Goal: Task Accomplishment & Management: Complete application form

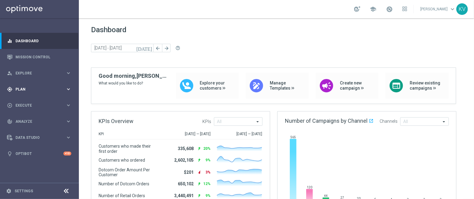
drag, startPoint x: 32, startPoint y: 88, endPoint x: 22, endPoint y: 93, distance: 11.0
click at [22, 93] on div "gps_fixed Plan keyboard_arrow_right" at bounding box center [39, 89] width 78 height 16
click at [23, 120] on span "Templates" at bounding box center [37, 120] width 43 height 4
click at [27, 128] on link "Optimail" at bounding box center [41, 129] width 44 height 5
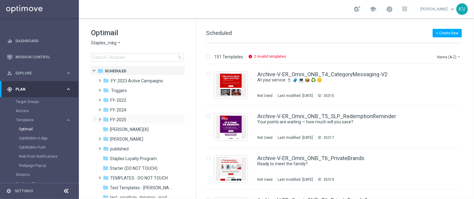
click at [99, 117] on span at bounding box center [98, 116] width 3 height 2
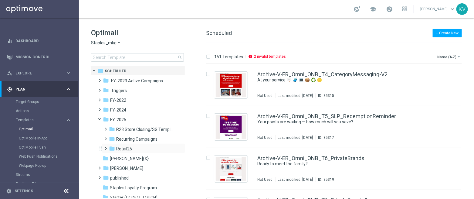
click at [105, 147] on span at bounding box center [105, 146] width 3 height 2
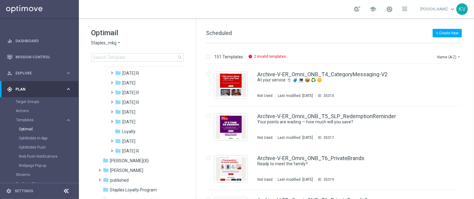
scroll to position [86, 0]
click at [111, 80] on span at bounding box center [111, 79] width 3 height 2
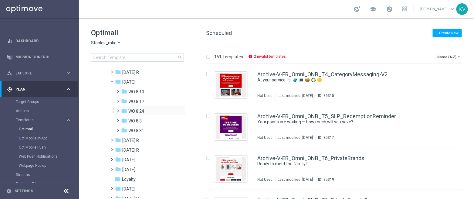
click at [117, 108] on span at bounding box center [117, 108] width 3 height 2
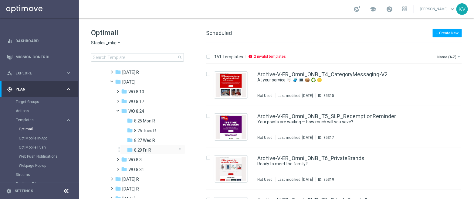
click at [136, 148] on span "8.29 Fri R" at bounding box center [142, 149] width 17 height 5
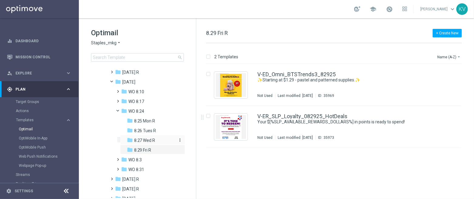
click at [162, 139] on div "folder 8.27 Wed R" at bounding box center [151, 140] width 49 height 7
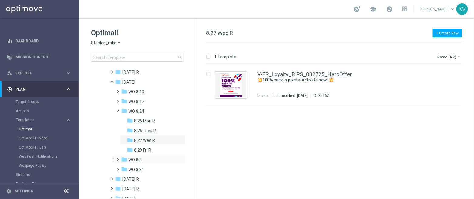
click at [118, 158] on span at bounding box center [117, 156] width 3 height 2
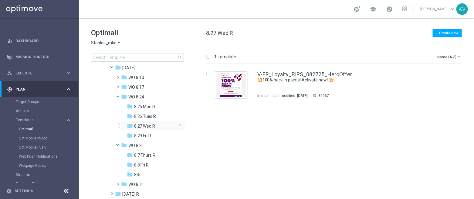
scroll to position [101, 0]
click at [283, 120] on div "insert_drive_file V-ER_Loyalty_BIPS_082725_HeroOffer 💥100% back in points! Acti…" at bounding box center [336, 131] width 273 height 135
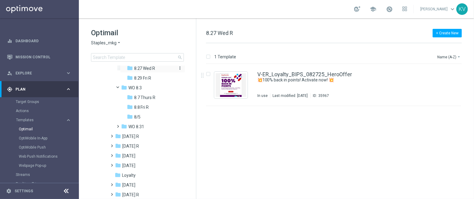
scroll to position [158, 0]
click at [118, 125] on span at bounding box center [117, 124] width 3 height 2
click at [444, 73] on icon "file_copy" at bounding box center [444, 72] width 5 height 5
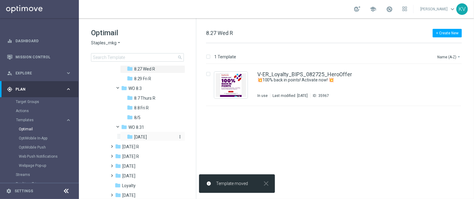
click at [147, 139] on span "[DATE]" at bounding box center [140, 136] width 13 height 5
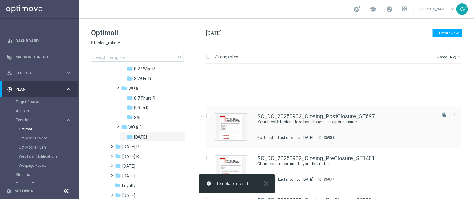
scroll to position [158, 0]
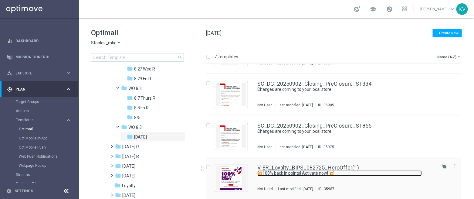
click at [339, 171] on link "💥100% back in points! Activate now! 💥" at bounding box center [339, 173] width 165 height 6
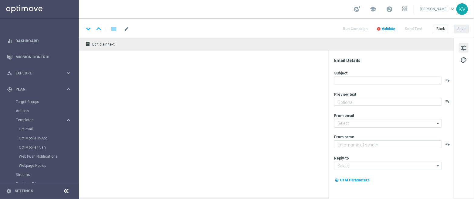
type input "V-ER_Loyalty_BIPS_082725_HeroOffer(1)"
type textarea "Earn on all Sharpie® products - including markers, highlighters and pens."
type textarea "Staples"
type input "[EMAIL_ADDRESS][DOMAIN_NAME]"
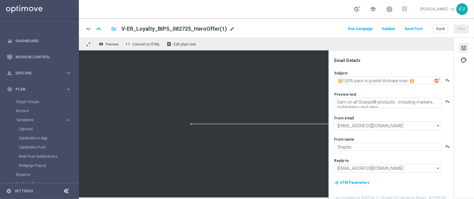
click at [230, 28] on span "mode_edit" at bounding box center [232, 28] width 5 height 5
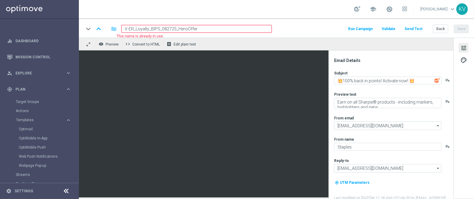
click at [169, 29] on input "V-ER_Loyalty_BIPS_082725_HeroOffer" at bounding box center [196, 29] width 151 height 8
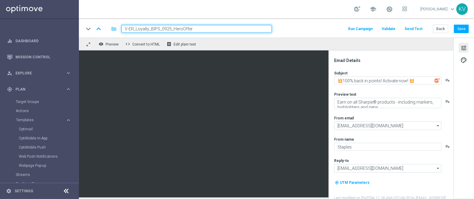
type input "V-ER_Loyalty_BIPS_09225_HeroOffer"
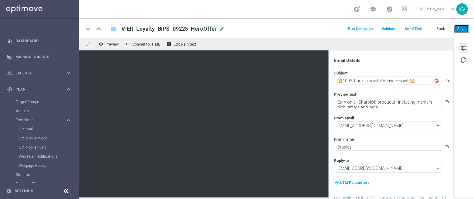
click at [463, 26] on button "Save" at bounding box center [461, 29] width 15 height 9
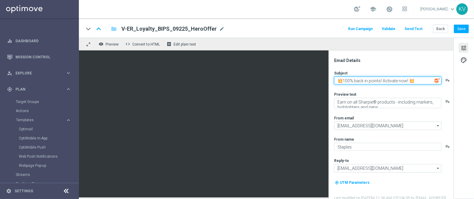
click at [385, 79] on textarea "💥100% back in points! Activate now! 💥" at bounding box center [387, 81] width 107 height 8
paste textarea "*$15 in points Activate now!"
click at [352, 78] on textarea "💥100% back in points! Activate now! 💥" at bounding box center [387, 81] width 107 height 8
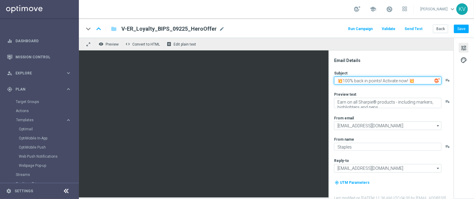
drag, startPoint x: 345, startPoint y: 80, endPoint x: 410, endPoint y: 85, distance: 65.2
click at [410, 85] on div "Subject 💥100% back in points! Activate now! 💥 playlist_add Preview text Earn on…" at bounding box center [393, 137] width 119 height 135
paste textarea "*$15 in points Activate now!"
type textarea "💥*$15 in points Activate now!💥"
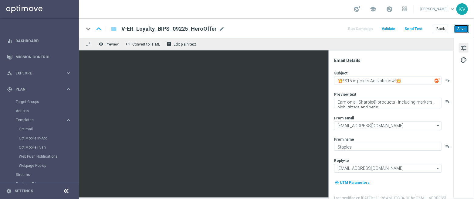
click at [462, 31] on button "Save" at bounding box center [461, 29] width 15 height 9
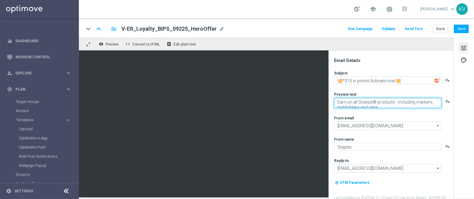
click at [400, 102] on textarea "Earn on all Sharpie® products - including markers, highlighters and pens." at bounding box center [387, 103] width 107 height 10
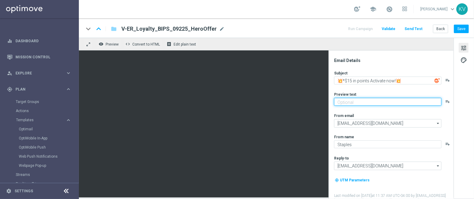
paste textarea "It's time to earn when you shop."
type textarea "It's time to earn when you shop."
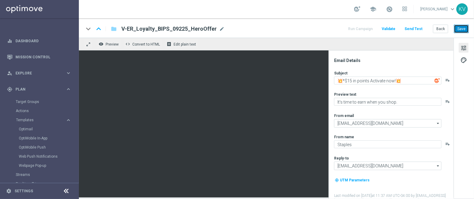
click at [457, 29] on button "Save" at bounding box center [461, 29] width 15 height 9
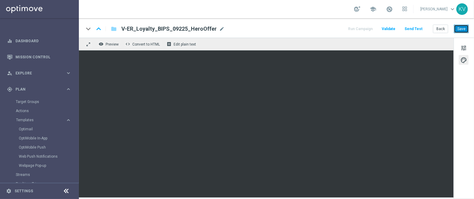
click at [464, 30] on button "Save" at bounding box center [461, 29] width 15 height 9
click at [219, 28] on span "mode_edit" at bounding box center [221, 28] width 5 height 5
click at [413, 32] on button "Send Test" at bounding box center [414, 29] width 20 height 8
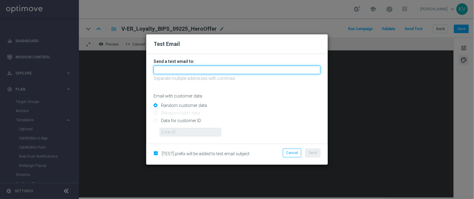
click at [238, 67] on input "text" at bounding box center [237, 70] width 167 height 9
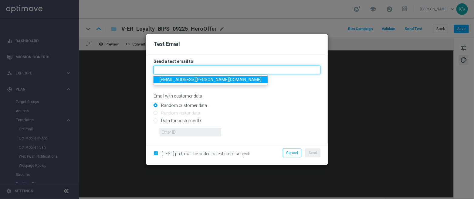
paste input "[EMAIL_ADDRESS][DOMAIN_NAME]"
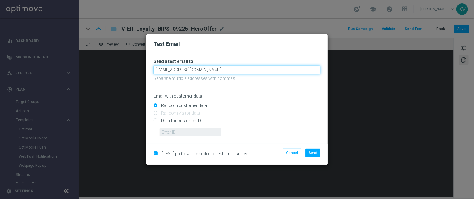
type input "[EMAIL_ADDRESS][DOMAIN_NAME]"
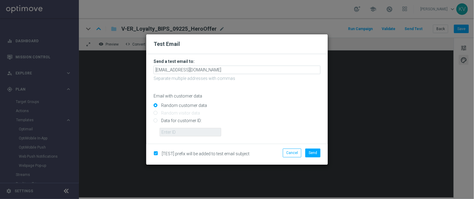
click at [179, 121] on input "Data for customer ID:" at bounding box center [237, 123] width 167 height 9
radio input "true"
click at [184, 135] on input "text" at bounding box center [191, 132] width 62 height 9
paste input "10000070600"
type input "10000070600"
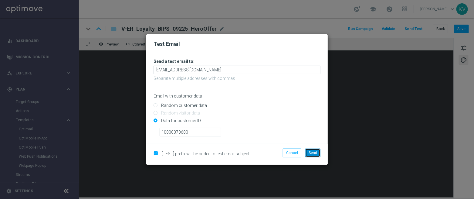
click at [314, 152] on span "Send" at bounding box center [313, 153] width 9 height 4
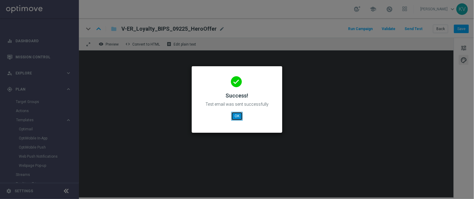
click at [237, 114] on button "OK" at bounding box center [237, 116] width 12 height 9
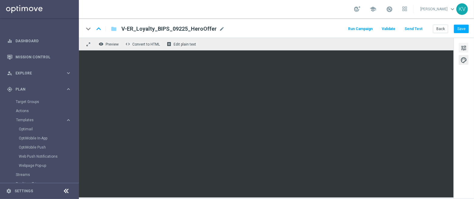
click at [460, 51] on button "tune" at bounding box center [464, 48] width 10 height 10
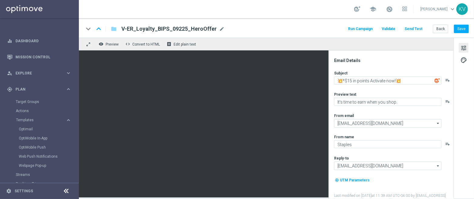
click at [464, 50] on span "tune" at bounding box center [464, 48] width 7 height 8
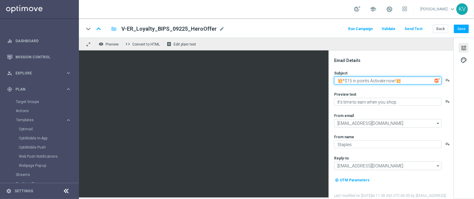
click at [347, 82] on textarea "💥*$15 in points Activate now!💥" at bounding box center [387, 81] width 107 height 8
type textarea "💥$15 in points Activate now!💥"
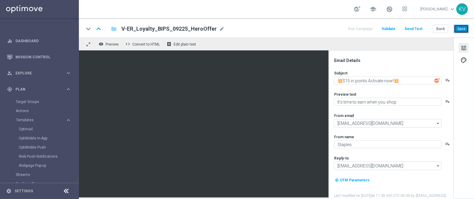
click at [462, 29] on button "Save" at bounding box center [461, 29] width 15 height 9
click at [424, 26] on button "Send Test" at bounding box center [414, 29] width 20 height 8
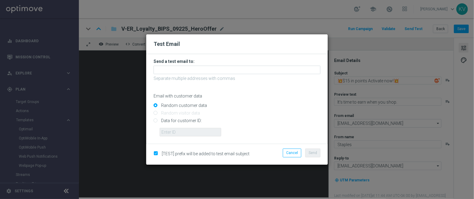
click at [206, 63] on h3 "Send a test email to:" at bounding box center [237, 61] width 167 height 5
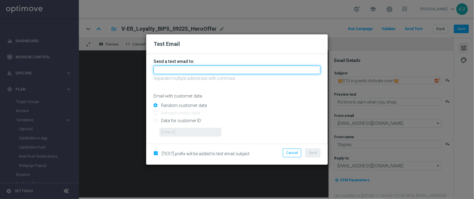
click at [206, 68] on input "text" at bounding box center [237, 70] width 167 height 9
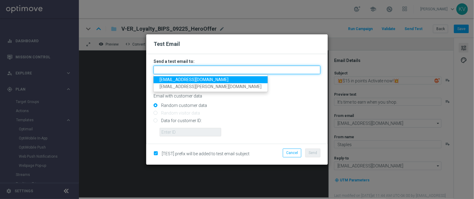
click at [206, 68] on input "text" at bounding box center [237, 70] width 167 height 9
paste input "[EMAIL_ADDRESS][DOMAIN_NAME]"
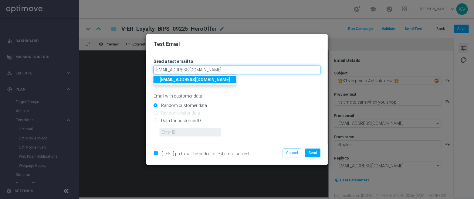
type input "[EMAIL_ADDRESS][DOMAIN_NAME]"
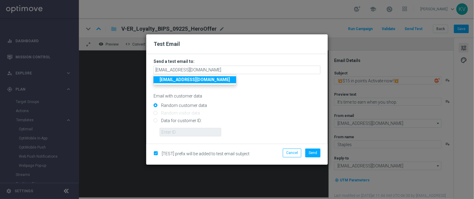
click at [191, 124] on input "Data for customer ID:" at bounding box center [237, 123] width 167 height 9
radio input "true"
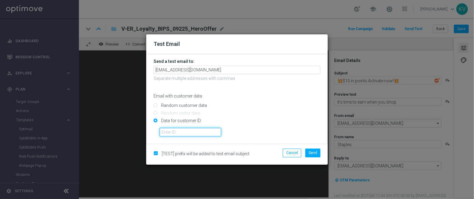
click at [194, 136] on input "text" at bounding box center [191, 132] width 62 height 9
click at [202, 127] on input "Data for customer ID:" at bounding box center [237, 123] width 167 height 9
click at [209, 134] on input "text" at bounding box center [191, 132] width 62 height 9
paste input "10000070600"
type input "10000070600"
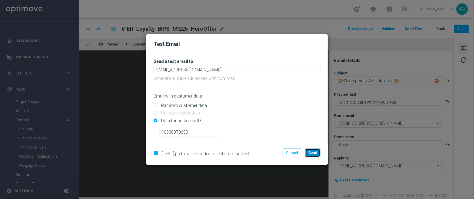
click at [314, 152] on span "Send" at bounding box center [313, 153] width 9 height 4
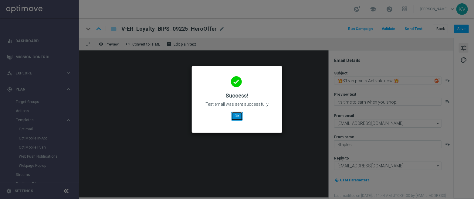
click at [238, 118] on button "OK" at bounding box center [237, 116] width 12 height 9
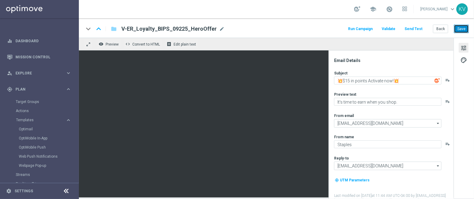
click at [459, 30] on button "Save" at bounding box center [461, 29] width 15 height 9
click at [444, 24] on div "keyboard_arrow_down keyboard_arrow_up folder V-ER_Loyalty_BIPS_09225_HeroOffer …" at bounding box center [276, 27] width 395 height 19
click at [444, 26] on button "Back" at bounding box center [440, 29] width 15 height 9
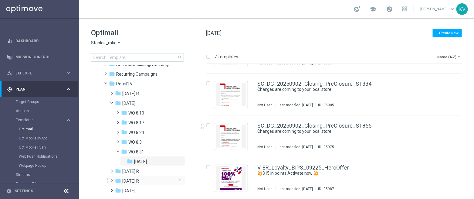
scroll to position [63, 0]
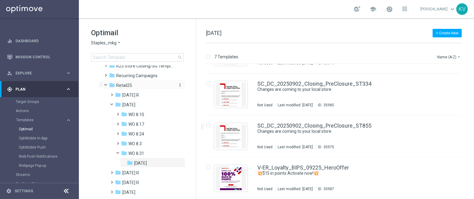
click at [179, 86] on icon "more_vert" at bounding box center [180, 85] width 5 height 5
click at [195, 86] on span "New Folder" at bounding box center [204, 86] width 19 height 5
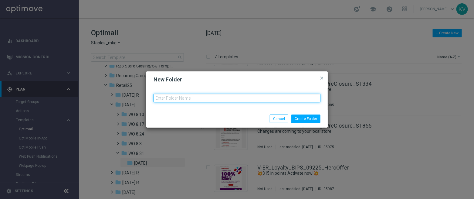
click at [188, 100] on input "text" at bounding box center [237, 98] width 167 height 9
type input "[DATE] R"
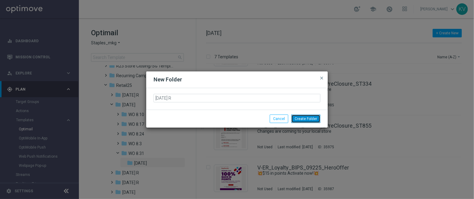
click at [306, 120] on button "Create Folder" at bounding box center [305, 118] width 29 height 9
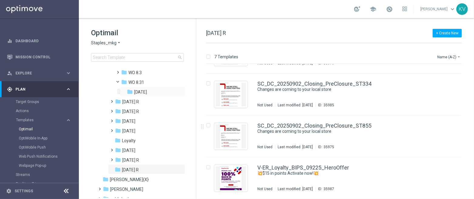
scroll to position [135, 0]
click at [181, 169] on icon "more_vert" at bounding box center [180, 169] width 5 height 5
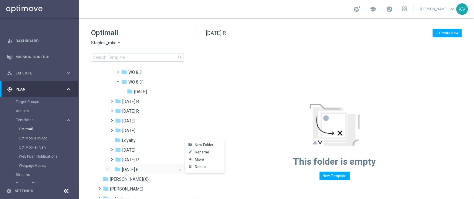
scroll to position [0, 0]
click at [201, 142] on span "New Folder" at bounding box center [204, 144] width 19 height 5
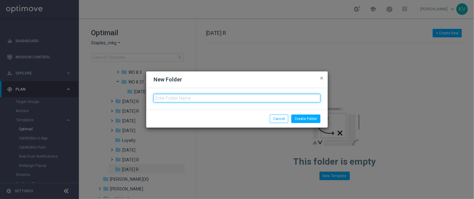
click at [178, 95] on input "text" at bounding box center [237, 98] width 167 height 9
click at [229, 98] on input "WO" at bounding box center [237, 98] width 167 height 9
type input "WO 9.7 R"
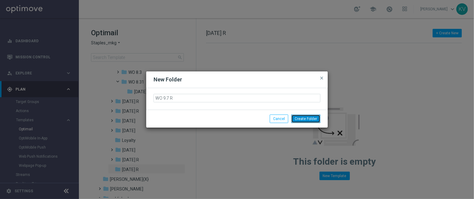
click at [300, 119] on button "Create Folder" at bounding box center [305, 118] width 29 height 9
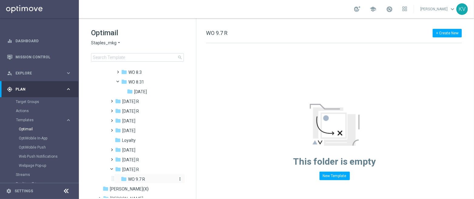
click at [179, 179] on icon "more_vert" at bounding box center [180, 178] width 5 height 5
click at [199, 152] on span "New Folder" at bounding box center [204, 154] width 19 height 5
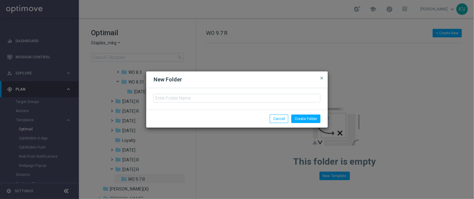
click at [224, 102] on div at bounding box center [237, 99] width 182 height 22
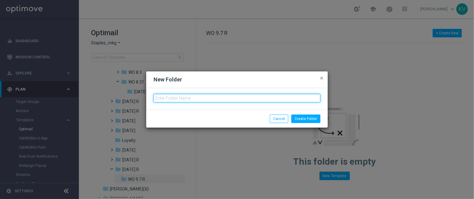
click at [218, 99] on input "text" at bounding box center [237, 98] width 167 height 9
type input "Tues 9.9 R"
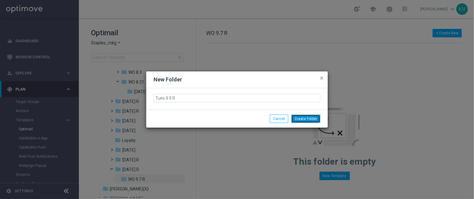
click at [305, 120] on button "Create Folder" at bounding box center [305, 118] width 29 height 9
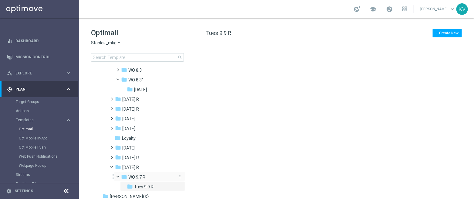
scroll to position [137, 0]
click at [147, 88] on span "[DATE]" at bounding box center [140, 89] width 13 height 5
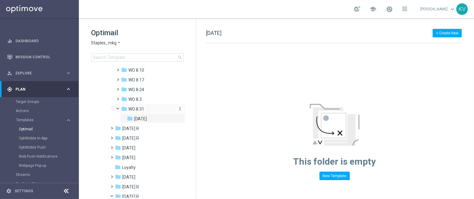
scroll to position [107, 0]
click at [118, 89] on span at bounding box center [117, 87] width 3 height 2
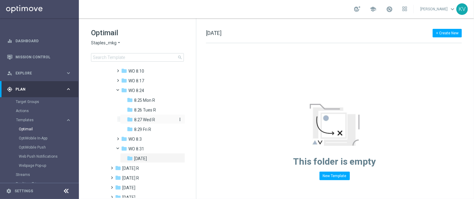
click at [140, 118] on span "8.27 Wed R" at bounding box center [144, 119] width 21 height 5
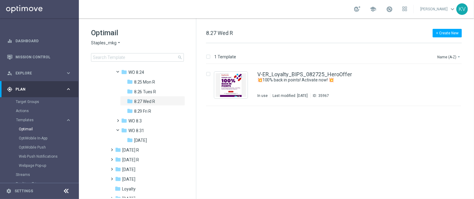
scroll to position [126, 0]
click at [141, 127] on div "folder WO 8.31" at bounding box center [148, 130] width 54 height 7
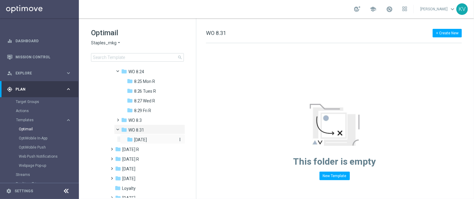
click at [147, 137] on span "[DATE]" at bounding box center [140, 139] width 13 height 5
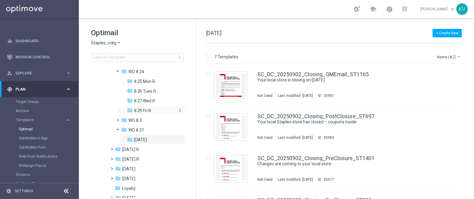
click at [154, 107] on div "folder 8.29 Fri R" at bounding box center [151, 110] width 49 height 7
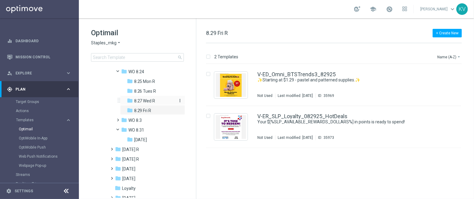
click at [156, 100] on div "folder 8.27 Wed R" at bounding box center [151, 100] width 49 height 7
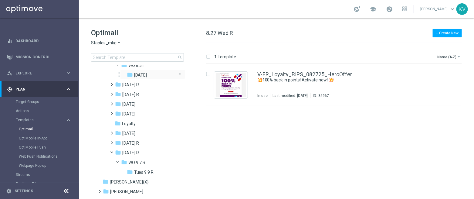
scroll to position [191, 0]
click at [147, 172] on span "Tues 9.9 R" at bounding box center [144, 171] width 20 height 5
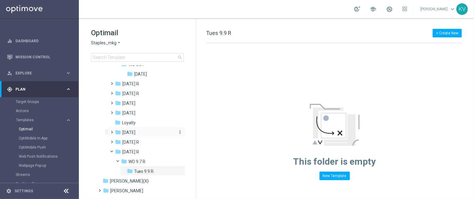
scroll to position [176, 0]
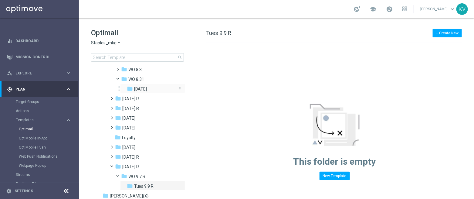
click at [154, 88] on div "folder [DATE]" at bounding box center [151, 89] width 49 height 7
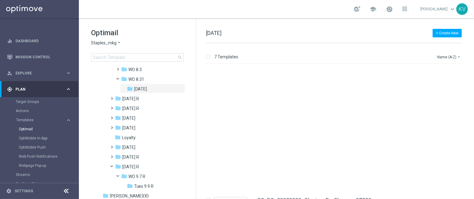
scroll to position [158, 0]
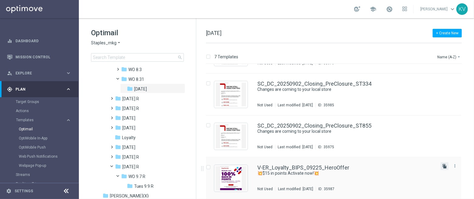
click at [443, 166] on icon "file_copy" at bounding box center [444, 166] width 5 height 5
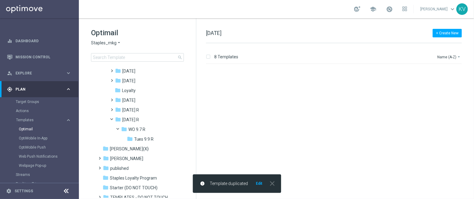
scroll to position [200, 0]
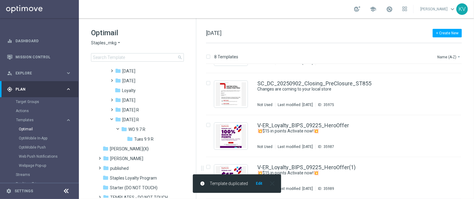
click at [272, 181] on icon "close" at bounding box center [273, 183] width 8 height 8
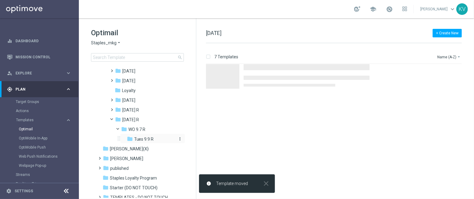
scroll to position [0, 0]
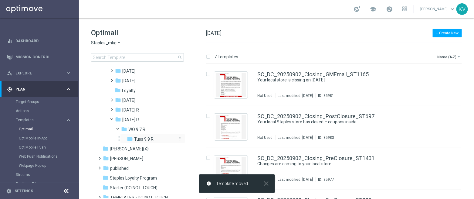
click at [155, 136] on div "folder Tues 9.9 R" at bounding box center [151, 139] width 49 height 7
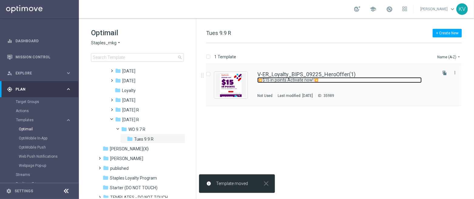
click at [287, 80] on link "💥$15 in points Activate now!💥" at bounding box center [339, 80] width 165 height 6
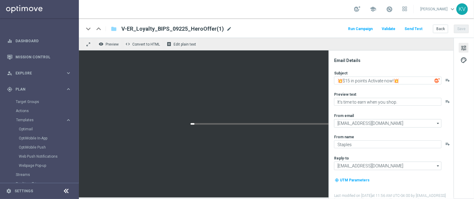
click at [226, 31] on span "mode_edit" at bounding box center [228, 28] width 5 height 5
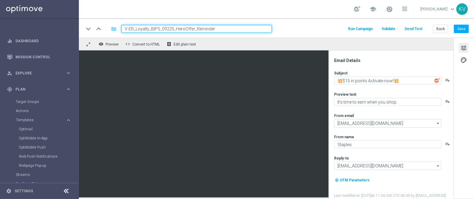
click at [169, 29] on input "V-ER_Loyalty_BIPS_09225_HeroOffer_Reminder" at bounding box center [196, 29] width 151 height 8
type input "V-ER_Loyalty_BIPS_09925_HeroOffer_Reminder"
click at [463, 28] on button "Save" at bounding box center [461, 29] width 15 height 9
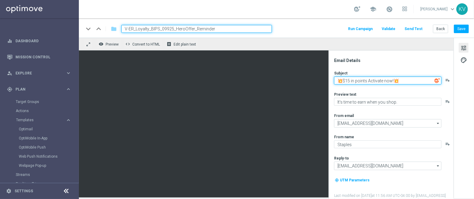
click at [353, 83] on textarea "💥$15 in points Activate now!💥" at bounding box center [387, 81] width 107 height 8
paste textarea "LAST CHANCE ✨$15 in points ✨ Activate now!"
type textarea "LAST CHANCE ✨$15 in points ✨ Activate now!"
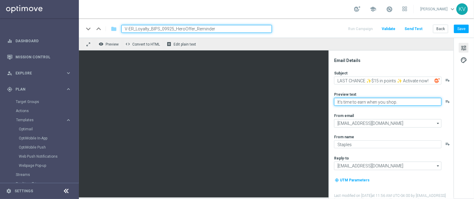
click at [363, 102] on textarea "It's time to earn when you shop." at bounding box center [387, 102] width 107 height 8
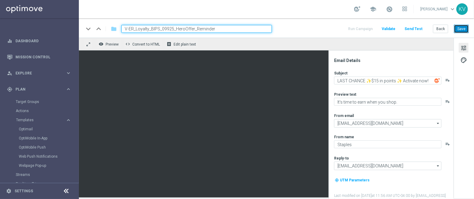
click at [465, 30] on button "Save" at bounding box center [461, 29] width 15 height 9
click at [240, 29] on input "V-ER_Loyalty_BIPS_09925_HeroOffer_Reminder" at bounding box center [196, 29] width 151 height 8
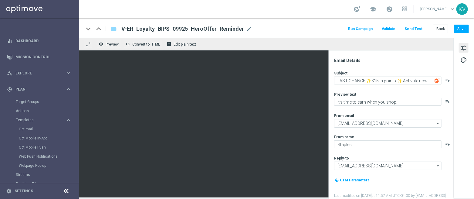
click at [413, 28] on button "Send Test" at bounding box center [414, 29] width 20 height 8
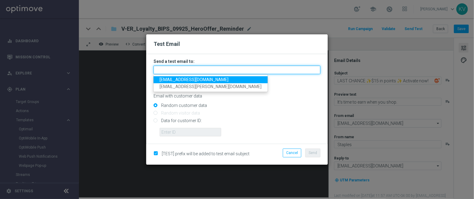
click at [190, 72] on input "text" at bounding box center [237, 70] width 167 height 9
paste input "[EMAIL_ADDRESS][DOMAIN_NAME]"
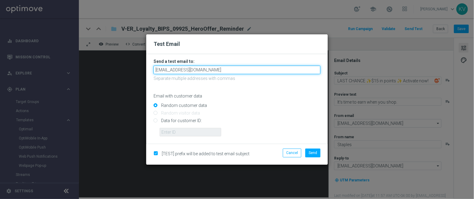
type input "[EMAIL_ADDRESS][DOMAIN_NAME]"
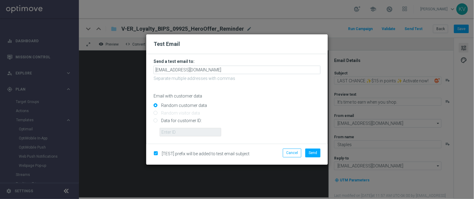
click at [181, 121] on input "Data for customer ID:" at bounding box center [237, 123] width 167 height 9
radio input "true"
click at [187, 134] on input "text" at bounding box center [191, 132] width 62 height 9
paste input "10000070600"
type input "10000070600"
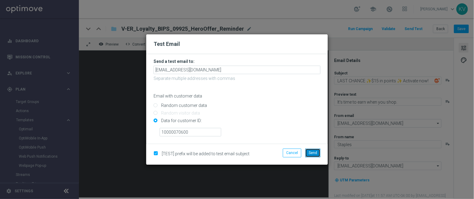
click at [315, 154] on span "Send" at bounding box center [313, 153] width 9 height 4
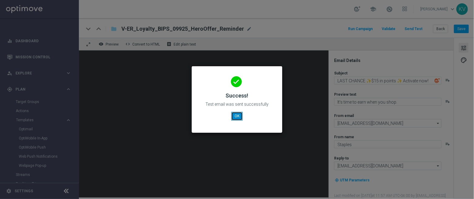
click at [235, 117] on button "OK" at bounding box center [237, 116] width 12 height 9
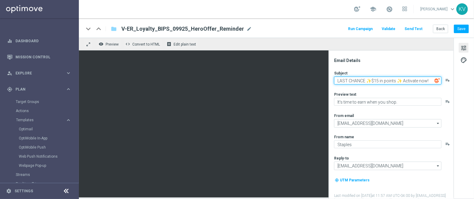
click at [405, 78] on textarea "LAST CHANCE ✨$15 in points ✨ Activate now!" at bounding box center [387, 81] width 107 height 8
click at [398, 82] on textarea "LAST CHANCE ✨$15 in points ✨Activate now!" at bounding box center [387, 81] width 107 height 8
click at [367, 81] on textarea "LAST CHANCE ✨$15 in points✨Activate now!" at bounding box center [387, 81] width 107 height 8
click at [373, 82] on textarea "LAST CHANCE ✨$15 in points ✨ Activate now!" at bounding box center [387, 81] width 107 height 8
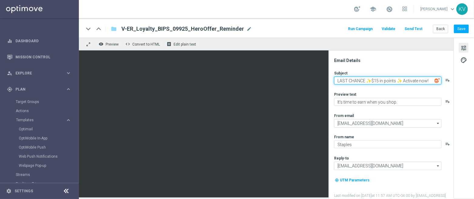
click at [366, 81] on textarea "LAST CHANCE ✨$15 in points ✨ Activate now!" at bounding box center [387, 81] width 107 height 8
click at [396, 82] on textarea "LAST CHANCE✨$15 in points ✨ Activate now!" at bounding box center [387, 81] width 107 height 8
click at [403, 79] on textarea "LAST CHANCE✨$15 in points✨ Activate now!" at bounding box center [387, 81] width 107 height 8
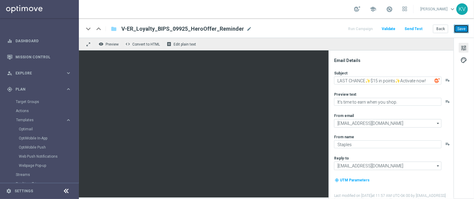
click at [462, 28] on button "Save" at bounding box center [461, 29] width 15 height 9
click at [411, 29] on button "Send Test" at bounding box center [414, 29] width 20 height 8
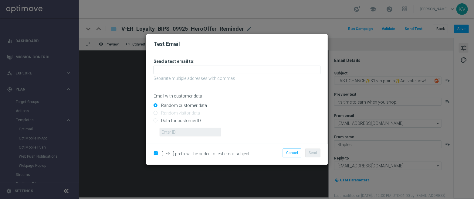
click at [222, 77] on p "Separate multiple addresses with commas" at bounding box center [237, 78] width 167 height 5
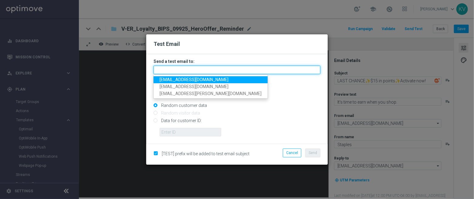
click at [223, 71] on input "text" at bounding box center [237, 70] width 167 height 9
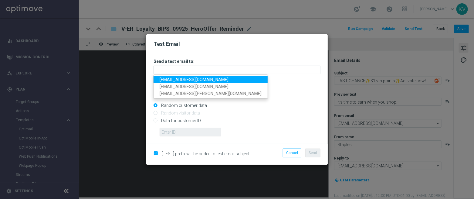
click at [397, 79] on modal-container "Test Email Send a test email to: [EMAIL_ADDRESS][DOMAIN_NAME] [EMAIL_ADDRESS][D…" at bounding box center [237, 99] width 474 height 199
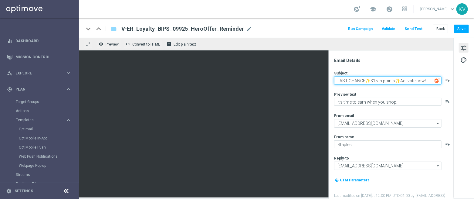
click at [401, 84] on textarea "LAST CHANCE✨$15 in points✨Activate now!" at bounding box center [387, 81] width 107 height 8
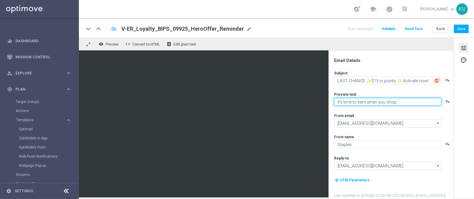
type textarea "LAST CHANCE ✨$15 in points ✨ Activate now!"
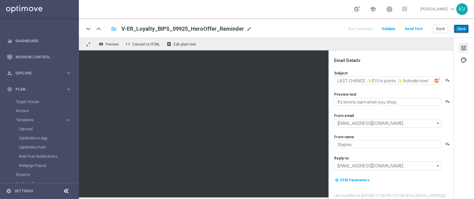
click at [461, 26] on button "Save" at bounding box center [461, 29] width 15 height 9
click at [440, 29] on button "Back" at bounding box center [440, 29] width 15 height 9
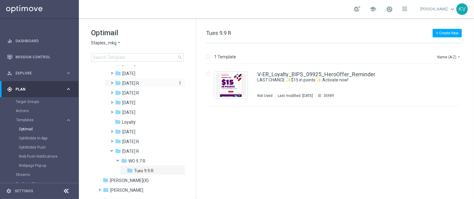
scroll to position [95, 0]
click at [112, 71] on span at bounding box center [111, 70] width 3 height 2
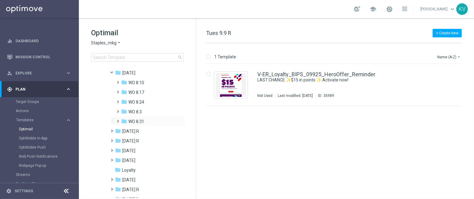
click at [118, 120] on span at bounding box center [117, 118] width 3 height 2
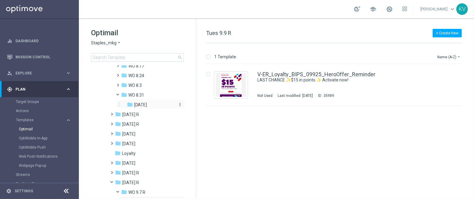
click at [141, 102] on span "[DATE]" at bounding box center [140, 104] width 13 height 5
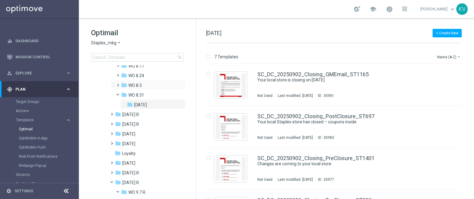
click at [117, 83] on span at bounding box center [117, 82] width 3 height 2
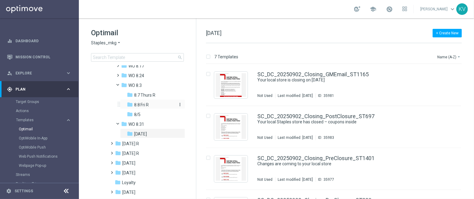
click at [142, 104] on span "8.8 Fri R" at bounding box center [141, 104] width 15 height 5
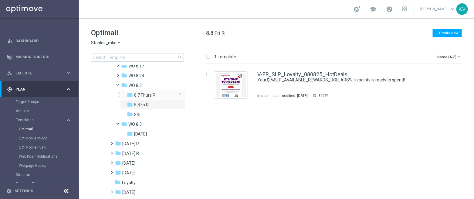
click at [152, 92] on span "8.7 Thurs R" at bounding box center [145, 94] width 22 height 5
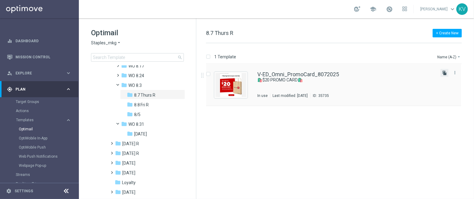
click at [443, 73] on icon "file_copy" at bounding box center [444, 72] width 5 height 5
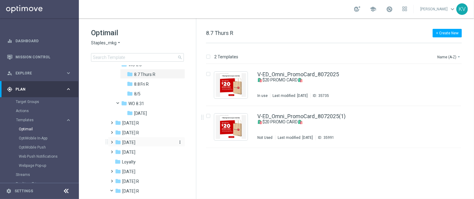
scroll to position [142, 0]
click at [179, 101] on icon "more_vert" at bounding box center [180, 103] width 5 height 5
click at [193, 104] on icon "create_new_folder" at bounding box center [190, 104] width 9 height 5
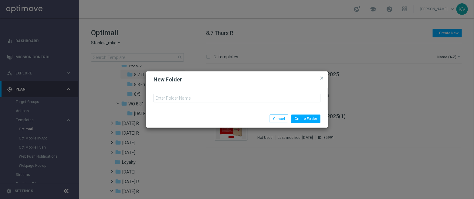
click at [201, 104] on div at bounding box center [237, 99] width 182 height 22
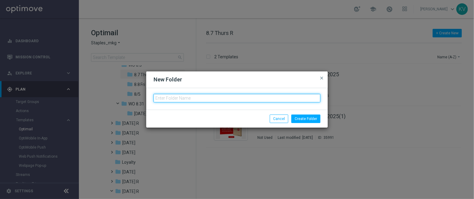
click at [199, 100] on input "text" at bounding box center [237, 98] width 167 height 9
type input "[DATE] R"
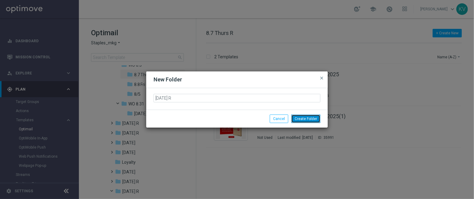
click at [308, 121] on button "Create Folder" at bounding box center [305, 118] width 29 height 9
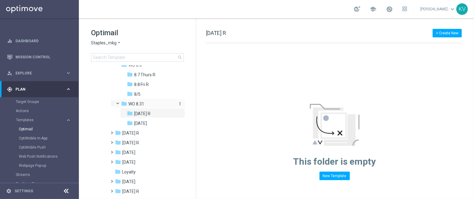
scroll to position [137, 0]
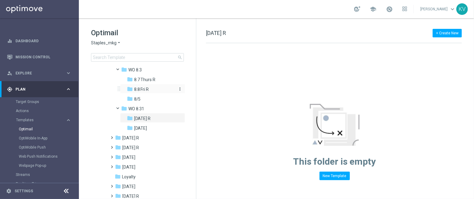
click at [155, 87] on div "folder 8.8 Fri R" at bounding box center [151, 89] width 49 height 7
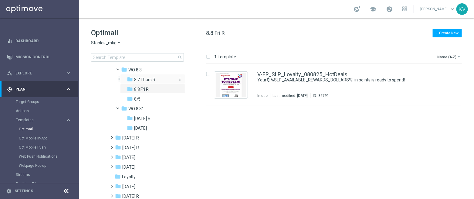
click at [157, 77] on div "folder 8.7 Thurs R" at bounding box center [151, 79] width 49 height 7
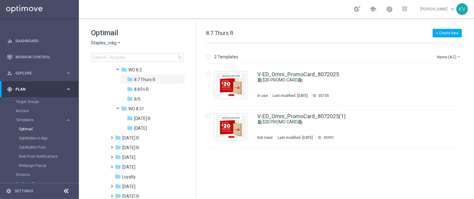
scroll to position [127, 0]
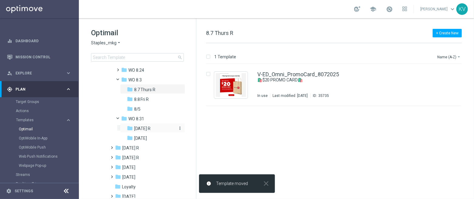
click at [179, 126] on icon "more_vert" at bounding box center [180, 128] width 5 height 5
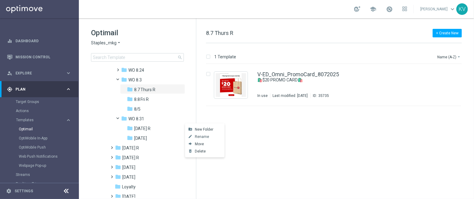
click at [207, 133] on button "mode_edit Rename" at bounding box center [204, 136] width 39 height 7
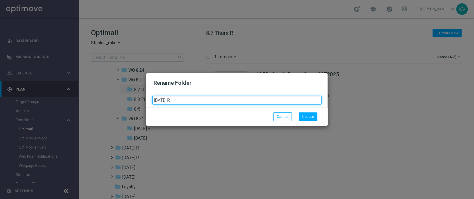
click at [165, 101] on input "[DATE] R" at bounding box center [236, 100] width 169 height 9
type input "Fri 9.5 R"
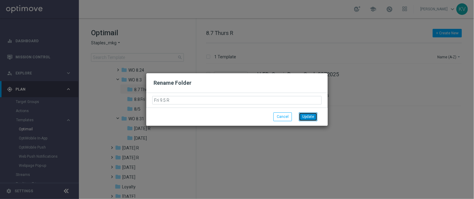
click at [314, 119] on button "Update" at bounding box center [308, 116] width 19 height 9
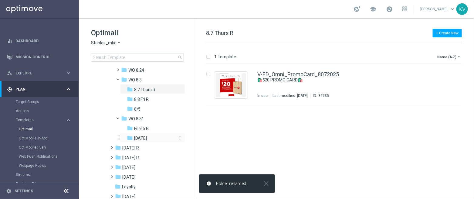
click at [179, 138] on icon "more_vert" at bounding box center [180, 137] width 5 height 5
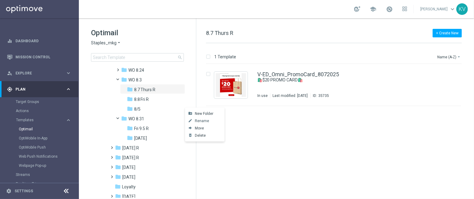
click at [205, 122] on span "Rename" at bounding box center [202, 120] width 14 height 5
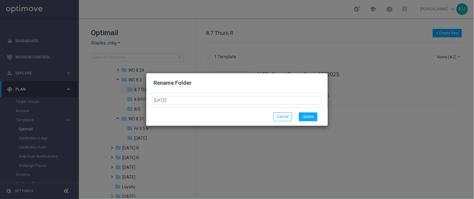
click at [165, 100] on input "[DATE]" at bounding box center [236, 100] width 169 height 9
click at [169, 98] on input "[DATE]" at bounding box center [236, 100] width 169 height 9
click at [195, 99] on input "Tues 9.2" at bounding box center [236, 100] width 169 height 9
type input "Tues 9.2 R"
click at [313, 113] on button "Update" at bounding box center [308, 116] width 19 height 9
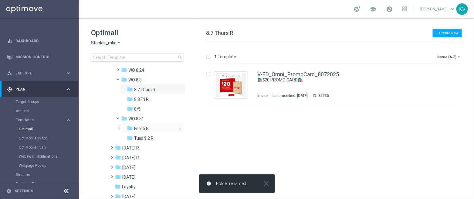
click at [148, 128] on span "Fri 9.5 R" at bounding box center [141, 128] width 15 height 5
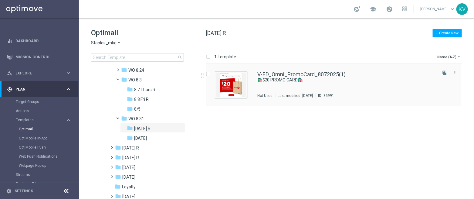
click at [285, 88] on div "V-ED_Omni_PromoCard_8072025(1) 🛍️$20 PROMO CARD🛍️ Not Used Last modified: [DATE…" at bounding box center [346, 85] width 179 height 26
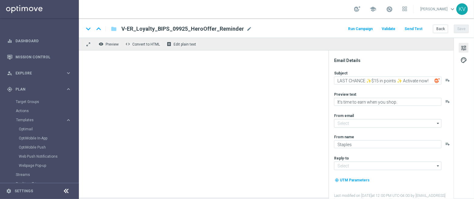
type input "V-ED_Omni_PromoCard_8072025(1)"
type textarea "🛍️$20 PROMO CARD🛍️"
type textarea "Tap the app to unlock this deal."
type input "[EMAIL_ADDRESS][DOMAIN_NAME]"
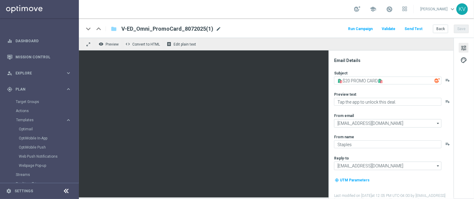
click at [216, 26] on span "mode_edit" at bounding box center [218, 28] width 5 height 5
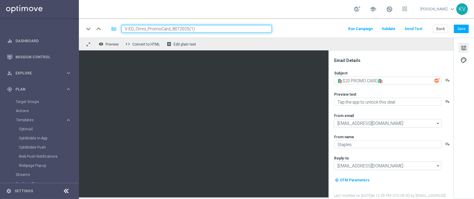
drag, startPoint x: 147, startPoint y: 29, endPoint x: 168, endPoint y: 29, distance: 20.6
click at [168, 29] on input "V-ED_Omni_PromoCard_8072025(1)" at bounding box center [196, 29] width 151 height 8
click at [165, 26] on input "V-ED_Omni_Verizon_8072025(1)" at bounding box center [196, 29] width 151 height 8
click at [170, 29] on input "V-ED_Omni_Verizon_9072025(1)" at bounding box center [196, 29] width 151 height 8
click at [193, 28] on input "V-ED_Omni_Verizon_9052025(1)" at bounding box center [196, 29] width 151 height 8
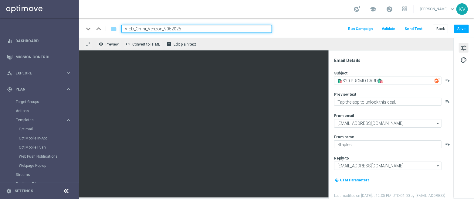
type input "V-ED_Omni_Verizon_9052025"
click at [462, 24] on div "keyboard_arrow_down keyboard_arrow_up folder V-ED_Omni_Verizon_9052025 Run Camp…" at bounding box center [276, 27] width 395 height 19
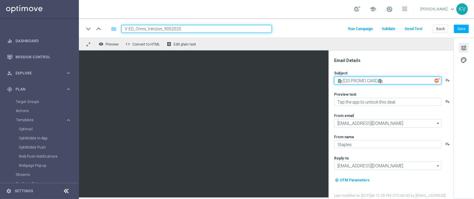
click at [387, 83] on textarea "🛍️$20 PROMO CARD🛍️" at bounding box center [387, 81] width 107 height 8
paste textarea "Verizon is now at Staples!"
click at [339, 82] on textarea "Verizon is now at Staples!" at bounding box center [387, 81] width 107 height 8
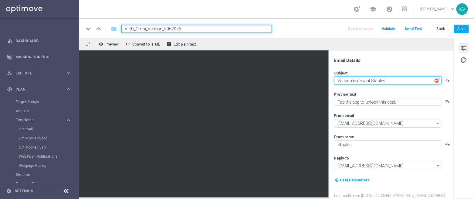
paste textarea "📱"
type textarea "📱Verizon is now at Staples!"
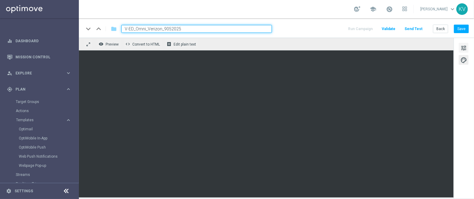
click at [465, 44] on span "tune" at bounding box center [464, 48] width 7 height 8
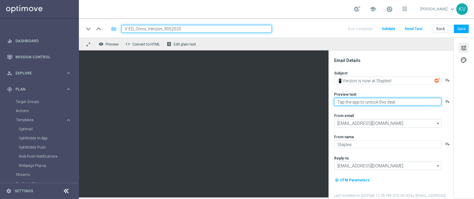
click at [358, 101] on textarea "Tap the app to unlock this deal." at bounding box center [387, 102] width 107 height 8
paste textarea "Get up to $1,000 off with trade-in + $100 in points!"
type textarea "Get up to $1,000 off with trade-in + $100 in points!"
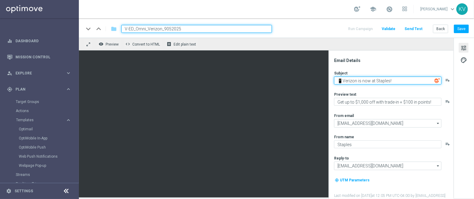
click at [339, 83] on textarea "📱Verizon is now at Staples!" at bounding box center [387, 81] width 107 height 8
type textarea "📱Verizon is now at Staples!"
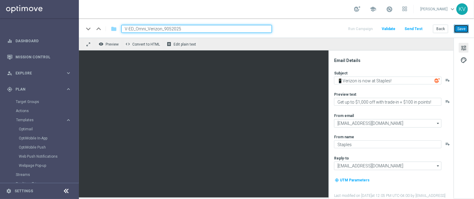
click at [464, 31] on button "Save" at bounding box center [461, 29] width 15 height 9
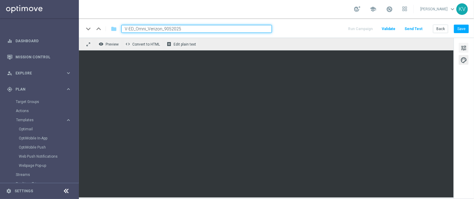
click at [461, 46] on span "tune" at bounding box center [464, 48] width 7 height 8
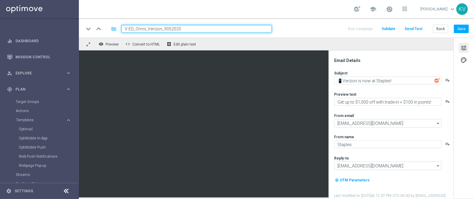
click at [466, 43] on button "tune" at bounding box center [464, 48] width 10 height 10
click at [466, 60] on span "palette" at bounding box center [464, 60] width 7 height 8
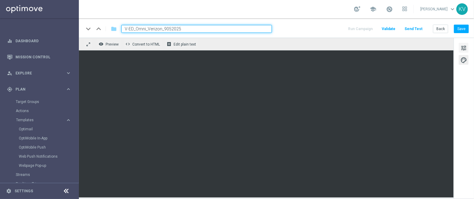
click at [464, 48] on span "tune" at bounding box center [464, 48] width 7 height 8
click at [464, 32] on button "Save" at bounding box center [461, 29] width 15 height 9
click at [462, 29] on button "Save" at bounding box center [461, 29] width 15 height 9
click at [462, 27] on button "Save" at bounding box center [461, 29] width 15 height 9
click at [30, 128] on link "Optimail" at bounding box center [41, 129] width 44 height 5
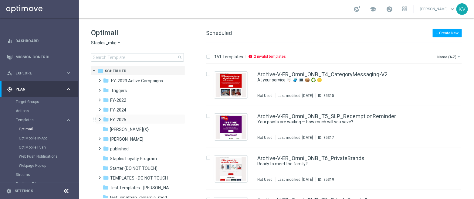
click at [100, 118] on span at bounding box center [98, 116] width 3 height 2
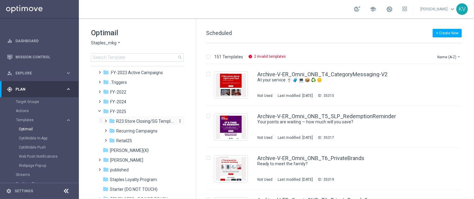
scroll to position [9, 0]
click at [106, 142] on span at bounding box center [107, 139] width 6 height 8
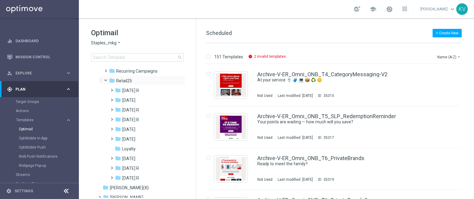
scroll to position [68, 0]
click at [111, 98] on span at bounding box center [111, 97] width 3 height 2
click at [118, 118] on span at bounding box center [117, 116] width 3 height 2
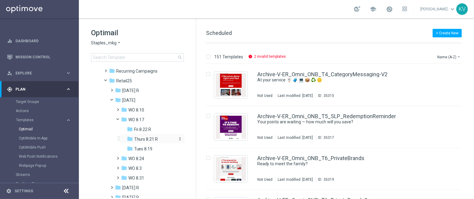
click at [143, 137] on span "Thurs 8.21 R" at bounding box center [146, 138] width 24 height 5
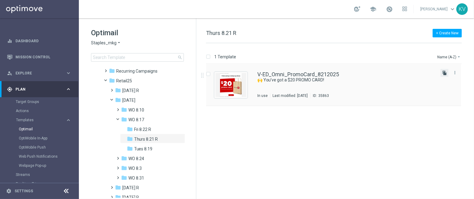
click at [446, 74] on icon "file_copy" at bounding box center [444, 72] width 5 height 5
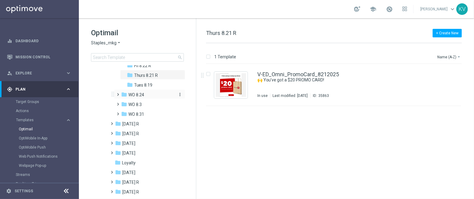
scroll to position [132, 0]
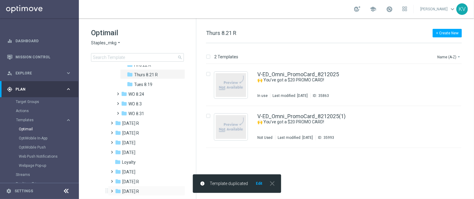
click at [112, 189] on span at bounding box center [111, 188] width 3 height 2
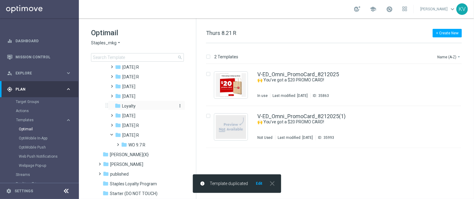
scroll to position [189, 0]
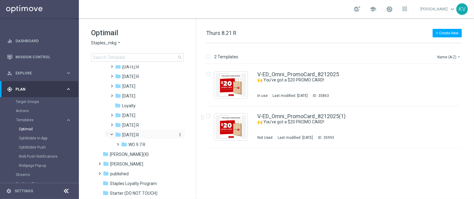
click at [179, 133] on icon "more_vert" at bounding box center [180, 134] width 5 height 5
click at [199, 107] on button "create_new_folder New Folder" at bounding box center [204, 110] width 39 height 7
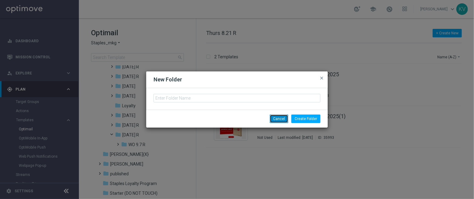
click at [275, 121] on button "Cancel" at bounding box center [279, 118] width 19 height 9
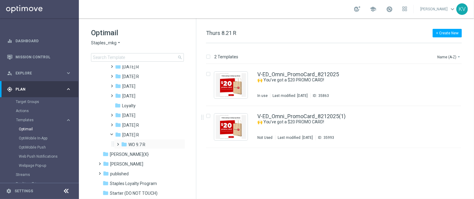
click at [117, 143] on span at bounding box center [117, 141] width 3 height 2
click at [179, 143] on icon "more_vert" at bounding box center [180, 144] width 5 height 5
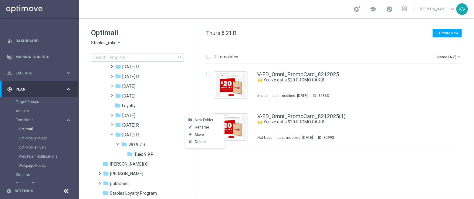
click at [201, 119] on span "New Folder" at bounding box center [204, 119] width 19 height 5
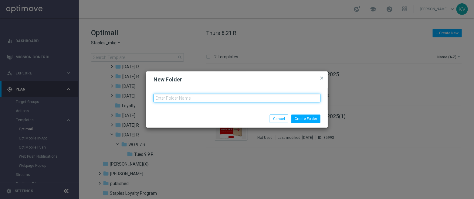
click at [185, 99] on input "text" at bounding box center [237, 98] width 167 height 9
type input "Thurs 9.11 R"
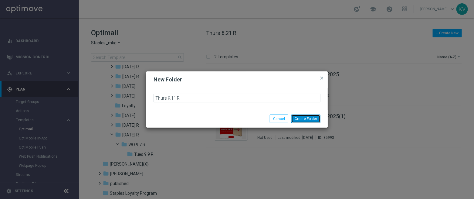
click at [312, 118] on button "Create Folder" at bounding box center [305, 118] width 29 height 9
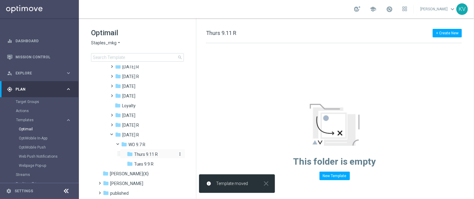
click at [148, 153] on span "Thurs 9.11 R" at bounding box center [146, 153] width 24 height 5
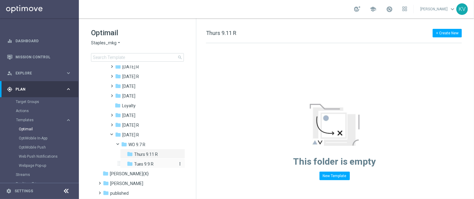
click at [148, 162] on span "Tues 9.9 R" at bounding box center [144, 163] width 20 height 5
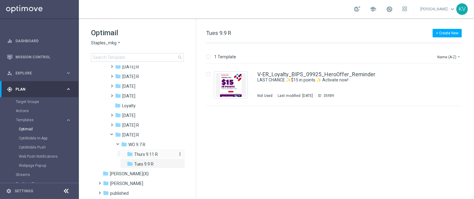
click at [154, 154] on span "Thurs 9.11 R" at bounding box center [146, 153] width 24 height 5
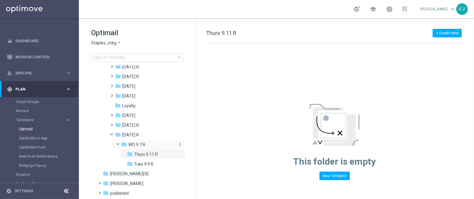
click at [144, 143] on span "WO 9.7 R" at bounding box center [136, 144] width 17 height 5
click at [148, 153] on span "Thurs 9.11 R" at bounding box center [146, 153] width 24 height 5
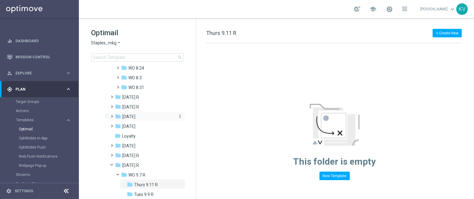
scroll to position [158, 0]
click at [118, 86] on span at bounding box center [117, 85] width 3 height 2
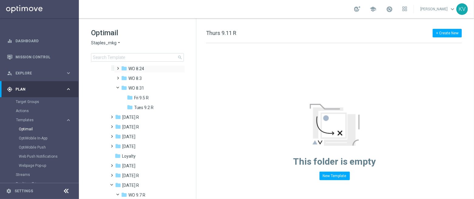
click at [117, 67] on span at bounding box center [117, 65] width 3 height 2
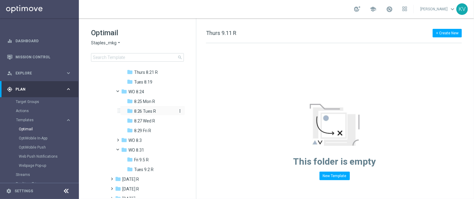
scroll to position [134, 0]
click at [120, 92] on span at bounding box center [121, 90] width 2 height 3
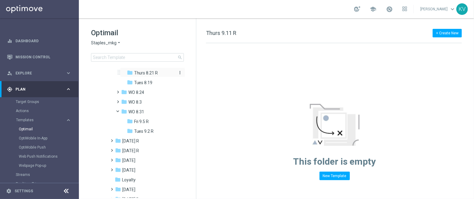
click at [138, 70] on span "Thurs 8.21 R" at bounding box center [146, 72] width 24 height 5
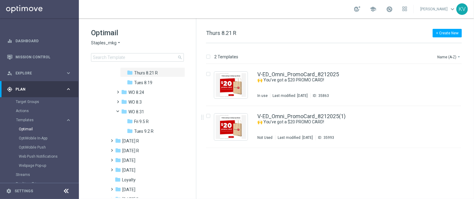
click at [202, 117] on icon "Press SPACE to select this row." at bounding box center [202, 117] width 2 height 5
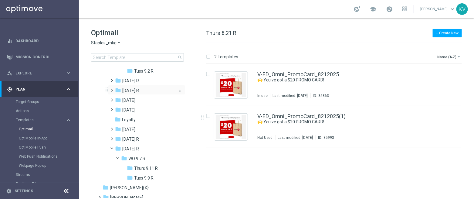
scroll to position [206, 0]
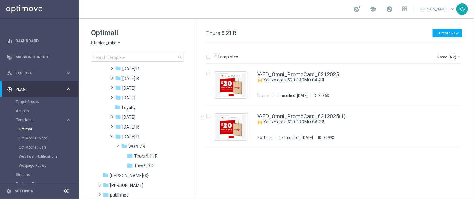
click at [202, 121] on div "Press SPACE to deselect this row." at bounding box center [327, 127] width 255 height 42
click at [161, 156] on div "folder Thurs 9.11 R" at bounding box center [151, 156] width 49 height 7
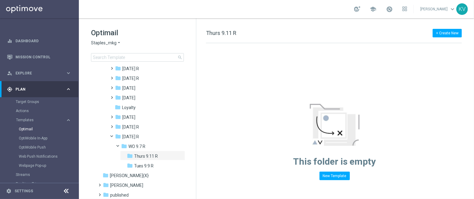
click at [161, 156] on div "folder Thurs 9.11 R" at bounding box center [151, 156] width 49 height 7
click at [145, 145] on span "WO 9.7 R" at bounding box center [136, 146] width 17 height 5
click at [156, 166] on div "folder Tues 9.9 R" at bounding box center [151, 165] width 49 height 7
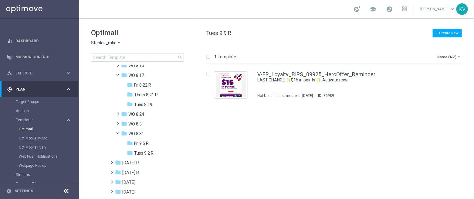
scroll to position [112, 0]
click at [149, 94] on span "Thurs 8.21 R" at bounding box center [146, 94] width 24 height 5
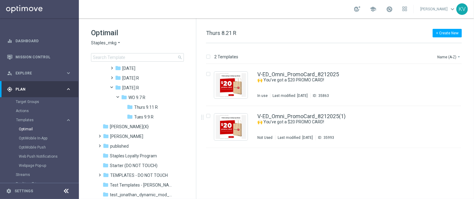
scroll to position [257, 0]
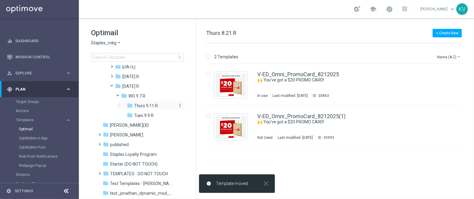
click at [148, 106] on span "Thurs 9.11 R" at bounding box center [146, 105] width 24 height 5
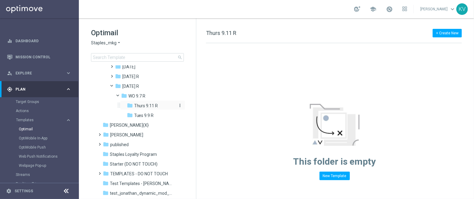
click at [150, 106] on span "Thurs 9.11 R" at bounding box center [146, 105] width 24 height 5
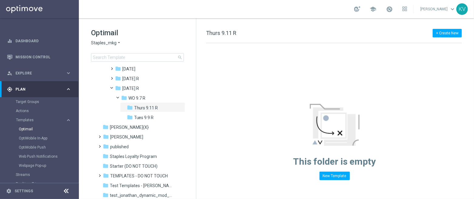
scroll to position [159, 0]
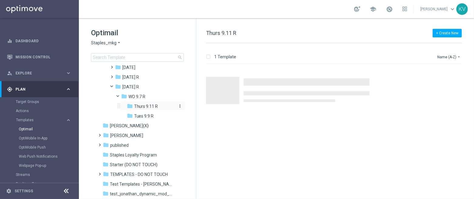
click at [148, 105] on span "Thurs 9.11 R" at bounding box center [146, 106] width 24 height 5
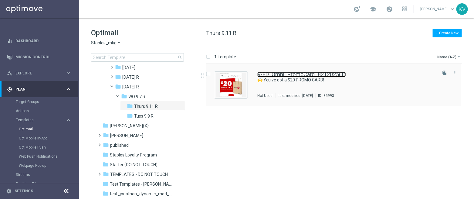
click at [297, 73] on link "V-ED_Omni_PromoCard_8212025(1)" at bounding box center [301, 74] width 89 height 5
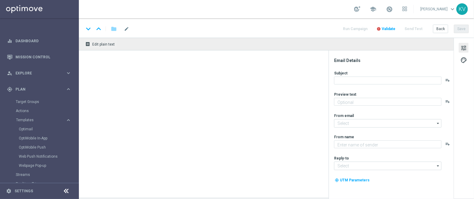
type input "V-ED_Omni_PromoCard_8212025(1)"
type textarea "Ready in the app — redeem in store by 9/13/25."
type input "[EMAIL_ADDRESS][DOMAIN_NAME]"
type textarea "Staples"
type input "[EMAIL_ADDRESS][DOMAIN_NAME]"
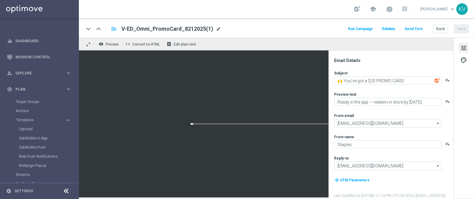
click at [216, 29] on span "mode_edit" at bounding box center [218, 28] width 5 height 5
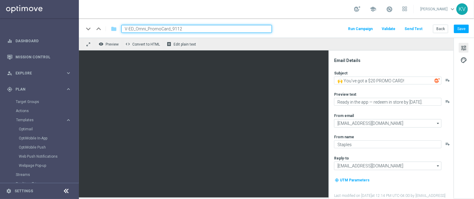
type input "V-ED_Omni_PromoCard_91125"
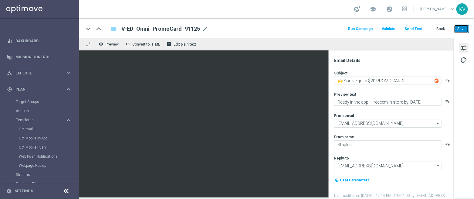
click at [469, 27] on button "Save" at bounding box center [461, 29] width 15 height 9
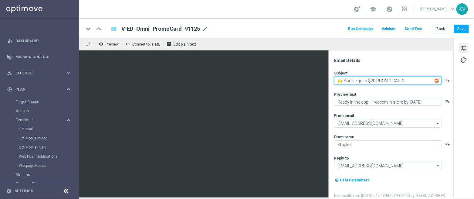
click at [374, 82] on textarea "🙌 You’ve got a $20 PROMO CARD!" at bounding box center [387, 81] width 107 height 8
paste textarea "Hurry ⏰ $20 PROMO CARD expires soon"
type textarea "Hurry ⏰ $20 PROMO CARD expires soon!"
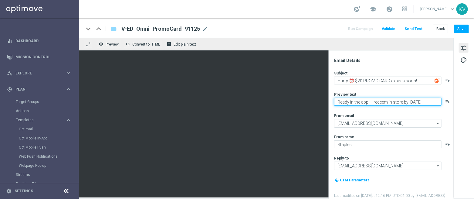
click at [364, 104] on textarea "Ready in the app — redeem in store by 9/13/25." at bounding box center [387, 102] width 107 height 8
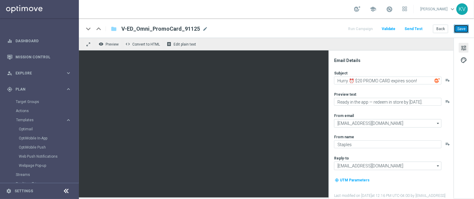
click at [465, 28] on button "Save" at bounding box center [461, 29] width 15 height 9
click at [463, 30] on button "Save" at bounding box center [461, 29] width 15 height 9
click at [207, 29] on div "keyboard_arrow_down keyboard_arrow_up folder V-ED_Omni_PromoCard_91125 V-ED_Omn…" at bounding box center [276, 29] width 385 height 8
click at [204, 29] on span "mode_edit" at bounding box center [205, 28] width 5 height 5
click at [417, 26] on button "Send Test" at bounding box center [414, 29] width 20 height 8
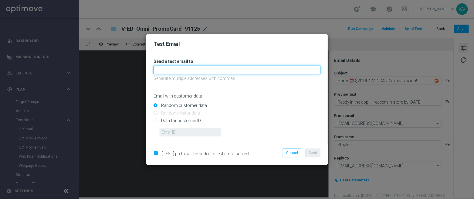
click at [211, 73] on input "text" at bounding box center [237, 70] width 167 height 9
paste input "karavetere-baxaa@litmusemail.com"
type input "karavetere-baxaa@litmusemail.com"
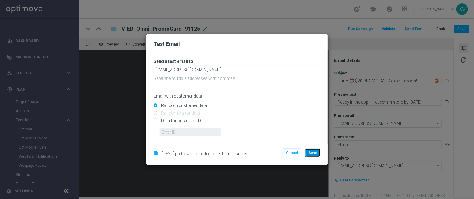
click at [316, 152] on span "Send" at bounding box center [313, 153] width 9 height 4
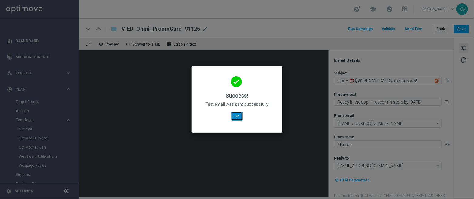
click at [235, 118] on button "OK" at bounding box center [237, 116] width 12 height 9
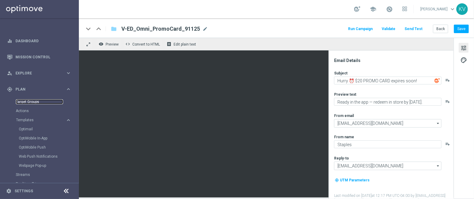
click at [30, 101] on link "Target Groups" at bounding box center [39, 101] width 47 height 5
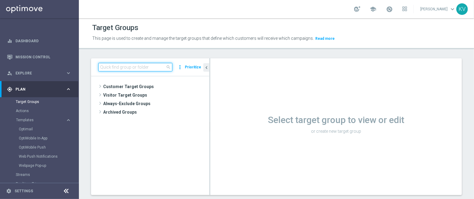
click at [124, 70] on input at bounding box center [135, 67] width 74 height 9
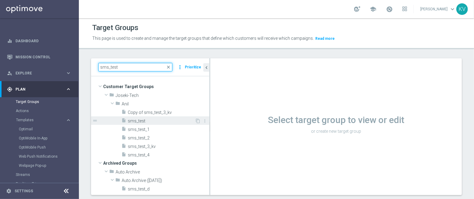
type input "sms_test"
click at [147, 121] on span "sms_test" at bounding box center [161, 120] width 67 height 5
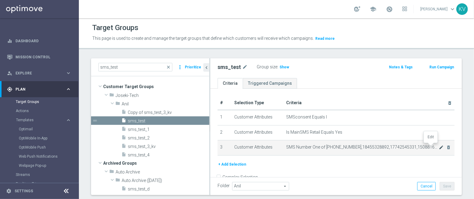
click at [439, 147] on icon "mode_edit" at bounding box center [441, 147] width 5 height 5
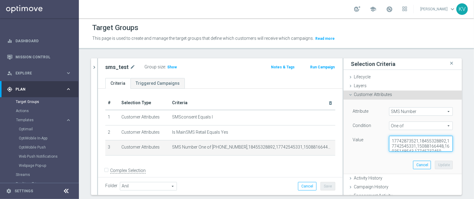
scroll to position [10, 0]
drag, startPoint x: 424, startPoint y: 143, endPoint x: 434, endPoint y: 170, distance: 28.9
click at [434, 170] on div "Attribute SMS Number SMS Number arrow_drop_down search Condition One of One of …" at bounding box center [402, 137] width 109 height 74
click at [420, 146] on textarea "17742873521,18455328892,17742545331,15088166448,16035148543,17745737450" at bounding box center [421, 144] width 64 height 16
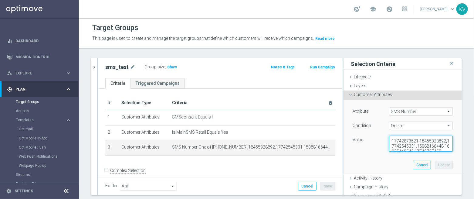
drag, startPoint x: 383, startPoint y: 130, endPoint x: 352, endPoint y: 106, distance: 38.5
click at [352, 106] on div "Attribute SMS Number SMS Number arrow_drop_down search Condition One of One of …" at bounding box center [402, 137] width 109 height 74
click at [90, 65] on div "sms_test close more_vert Prioritize Customer Target Groups library_add create_n…" at bounding box center [276, 133] width 395 height 151
click at [93, 66] on icon "chevron_right" at bounding box center [94, 67] width 6 height 6
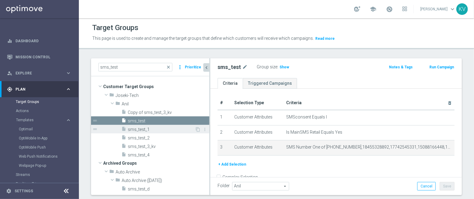
click at [155, 128] on span "sms_test_1" at bounding box center [161, 129] width 67 height 5
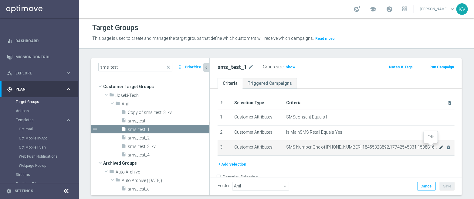
click at [439, 145] on icon "mode_edit" at bounding box center [441, 147] width 5 height 5
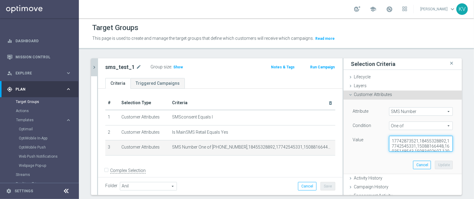
click at [398, 140] on textarea "17742873521,18455328892,17742545331,15088166448,16035148543,15083402697,1203313…" at bounding box center [421, 144] width 64 height 16
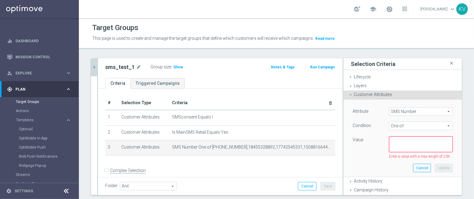
paste textarea "17742873521,18455328892,17742545331,15088166448,16035148543,17745737450"
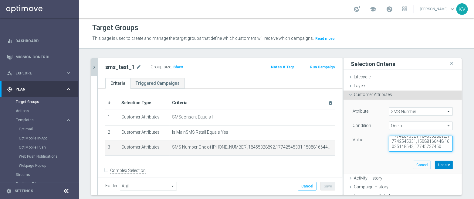
type textarea "17742873521,18455328892,17742545331,15088166448,16035148543,17745737450"
click at [435, 165] on button "Update" at bounding box center [444, 165] width 18 height 9
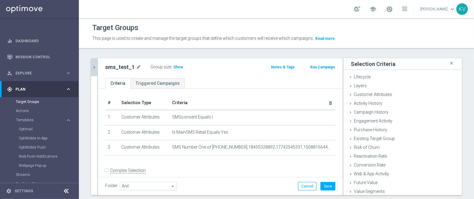
click at [96, 65] on icon "chevron_right" at bounding box center [94, 67] width 6 height 6
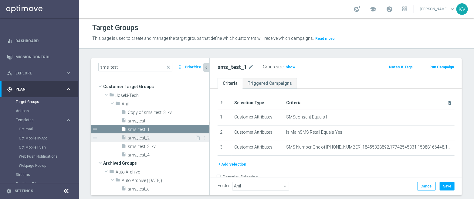
click at [159, 140] on div "insert_drive_file sms_test_2" at bounding box center [157, 137] width 73 height 9
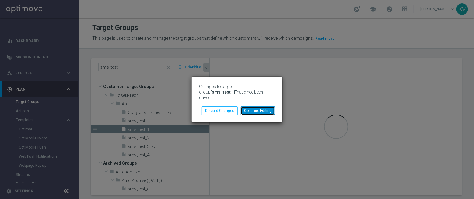
click at [260, 109] on button "Continue Editing" at bounding box center [258, 110] width 34 height 9
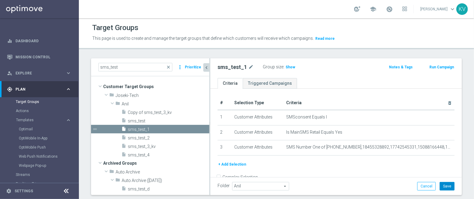
click at [440, 186] on button "Save" at bounding box center [447, 186] width 15 height 9
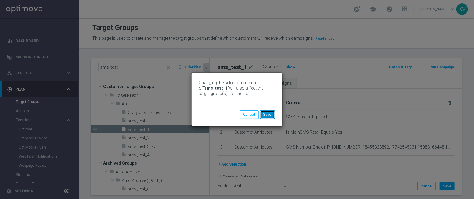
click at [263, 114] on button "Save" at bounding box center [267, 114] width 15 height 9
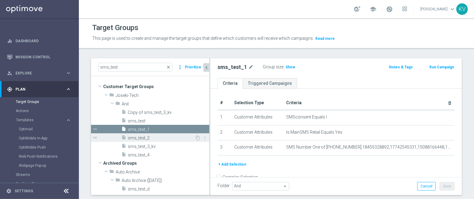
click at [174, 137] on span "sms_test_2" at bounding box center [161, 137] width 67 height 5
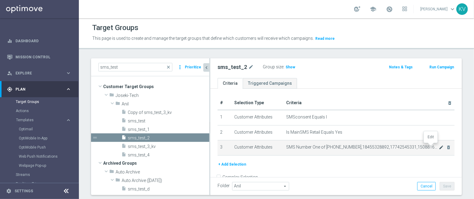
click at [439, 148] on icon "mode_edit" at bounding box center [441, 147] width 5 height 5
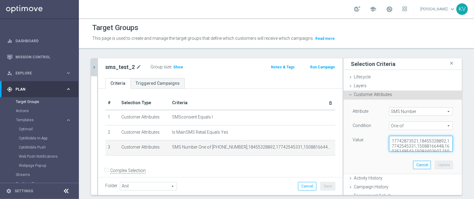
click at [416, 139] on textarea "17742873521,18455328892,17742545331,15088166448,16035148543,15083402697,1508340…" at bounding box center [421, 144] width 64 height 16
drag, startPoint x: 416, startPoint y: 139, endPoint x: 445, endPoint y: 170, distance: 42.3
click at [445, 170] on div "Attribute SMS Number SMS Number arrow_drop_down search Condition One of One of …" at bounding box center [402, 137] width 109 height 74
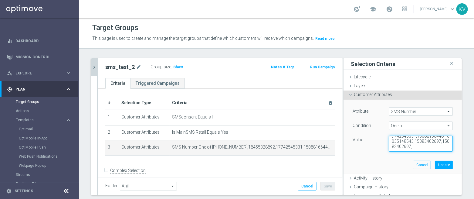
paste textarea "15083402697"
type textarea "17742873521,18455328892,17742545331,15088166448,16035148543,15083402697,1508340…"
click at [426, 146] on textarea "17742873521,18455328892,17742545331,15088166448,16035148543,15083402697,1508340…" at bounding box center [421, 144] width 64 height 16
click at [435, 165] on button "Update" at bounding box center [444, 165] width 18 height 9
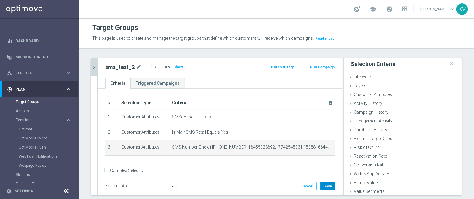
click at [323, 187] on button "Save" at bounding box center [328, 186] width 15 height 9
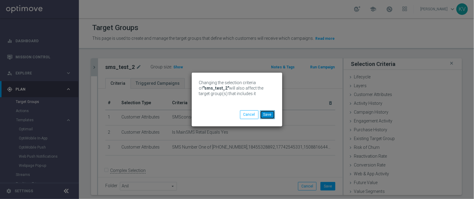
click at [273, 112] on button "Save" at bounding box center [267, 114] width 15 height 9
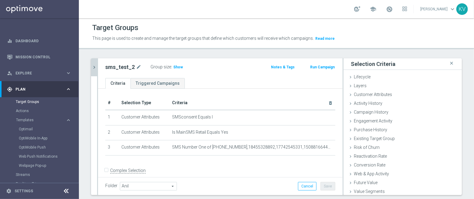
click at [94, 67] on icon "chevron_right" at bounding box center [94, 67] width 6 height 6
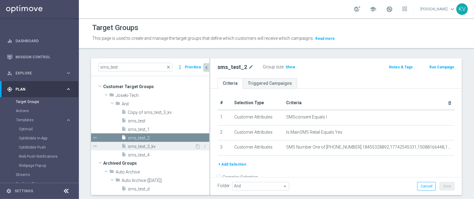
click at [162, 147] on span "sms_test_3_kv" at bounding box center [161, 146] width 67 height 5
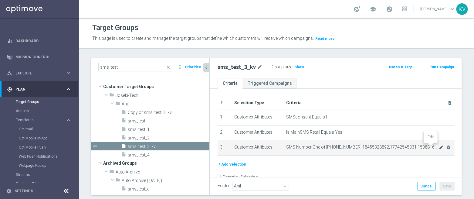
click at [439, 148] on icon "mode_edit" at bounding box center [441, 147] width 5 height 5
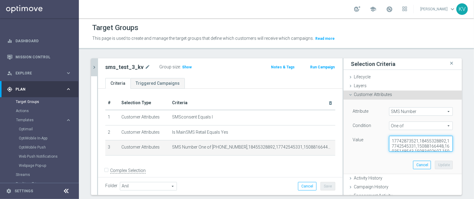
click at [424, 142] on textarea "17742873521,18455328892,17742545331,15088166448,16035148543,15083402697,1508340…" at bounding box center [421, 144] width 64 height 16
click at [448, 161] on div "Attribute SMS Number SMS Number arrow_drop_down search Condition One of One of …" at bounding box center [403, 137] width 118 height 75
click at [433, 147] on textarea "17742873521,18455328892,17742545331,15088166448,16035148543,15083402697,1508340…" at bounding box center [421, 144] width 64 height 16
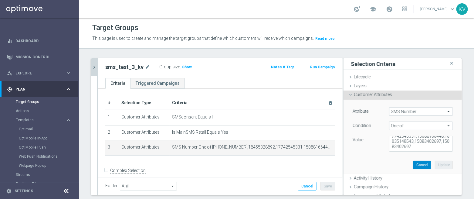
click at [414, 161] on button "Cancel" at bounding box center [422, 165] width 18 height 9
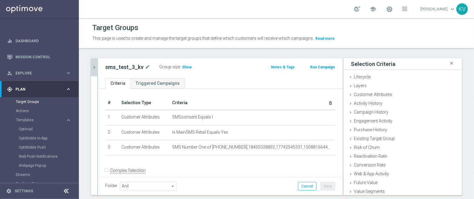
click at [95, 65] on icon "chevron_right" at bounding box center [94, 67] width 6 height 6
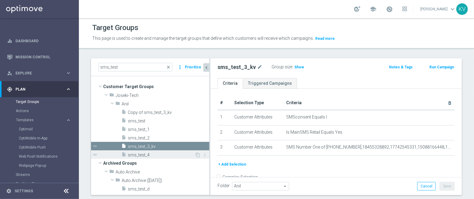
click at [158, 155] on span "sms_test_4" at bounding box center [161, 154] width 67 height 5
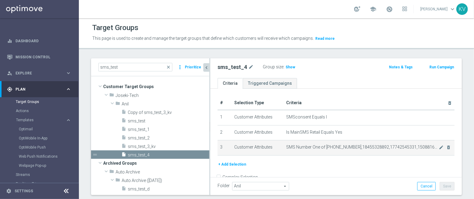
click at [439, 145] on div "mode_edit delete_forever" at bounding box center [445, 147] width 12 height 5
click at [439, 146] on icon "mode_edit" at bounding box center [441, 147] width 5 height 5
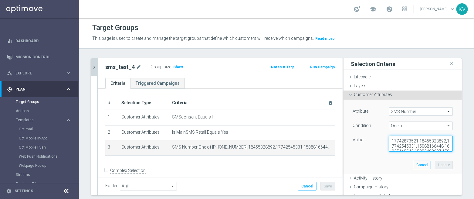
click at [424, 138] on textarea "17742873521,18455328892,17742545331,15088166448,16035148543,15083402697,1508340…" at bounding box center [421, 144] width 64 height 16
click at [425, 175] on div "Activity History done" at bounding box center [403, 178] width 118 height 9
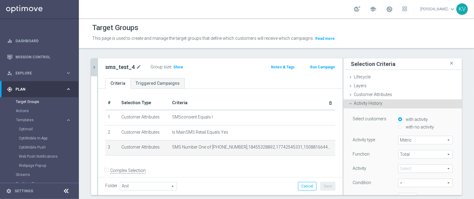
click at [303, 194] on div "Folder Anil Anil arrow_drop_down search Cancel Save Saving..." at bounding box center [220, 186] width 245 height 18
click at [304, 190] on div "Folder Anil Anil arrow_drop_down search Cancel Save Saving..." at bounding box center [220, 186] width 245 height 18
click at [98, 70] on div "sms_test_4 mode_edit Group size : Show Notes & Tags Run Campaign" at bounding box center [220, 68] width 245 height 20
click at [94, 68] on icon "chevron_right" at bounding box center [94, 67] width 6 height 6
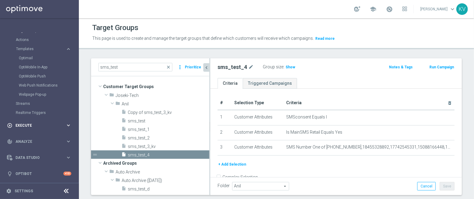
click at [43, 128] on div "play_circle_outline Execute keyboard_arrow_right" at bounding box center [39, 125] width 78 height 16
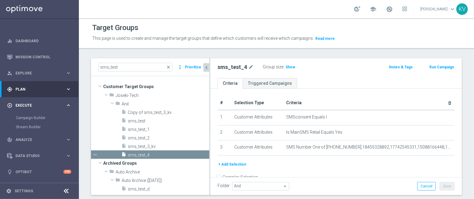
scroll to position [0, 0]
click at [38, 116] on link "Campaign Builder" at bounding box center [39, 117] width 47 height 5
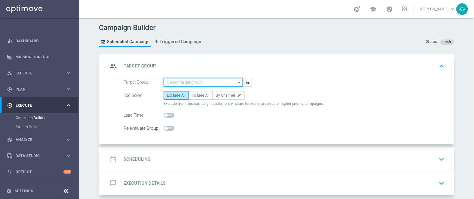
click at [182, 80] on input at bounding box center [203, 82] width 79 height 9
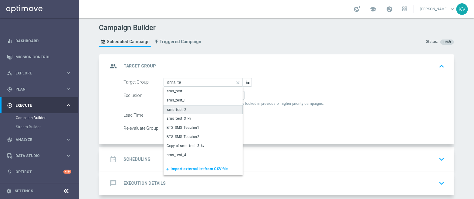
click at [194, 109] on div "sms_test_2" at bounding box center [203, 109] width 79 height 9
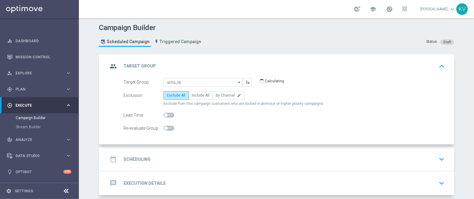
type input "sms_test_2"
click at [195, 98] on label "Include All" at bounding box center [201, 95] width 24 height 9
click at [195, 98] on input "Include All" at bounding box center [194, 96] width 4 height 4
radio input "true"
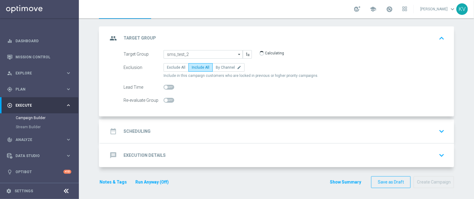
click at [199, 131] on div "date_range Scheduling keyboard_arrow_down" at bounding box center [277, 131] width 339 height 12
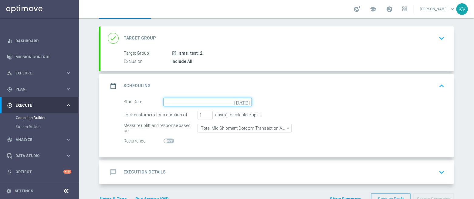
click at [169, 98] on input at bounding box center [208, 102] width 88 height 9
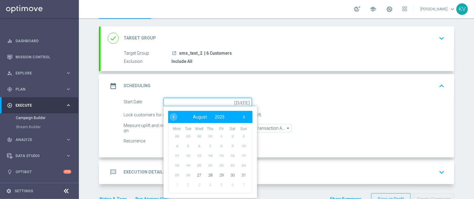
scroll to position [45, 0]
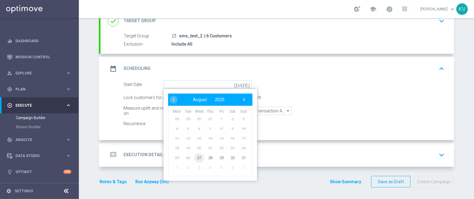
click at [196, 157] on span "27" at bounding box center [199, 158] width 10 height 10
type input "27 Aug 2025"
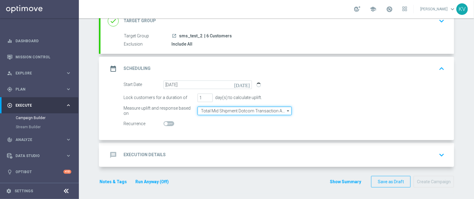
click at [262, 107] on input "Total Mid Shipment Dotcom Transaction Amount" at bounding box center [245, 111] width 94 height 9
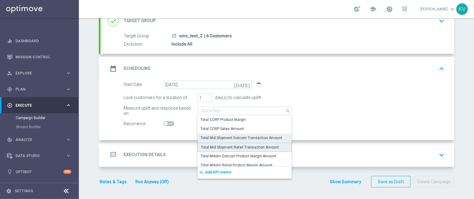
click at [250, 145] on div "Total Mid Shipment Retail Transaction Amount" at bounding box center [240, 147] width 78 height 5
type input "Total Mid Shipment Retail Transaction Amount"
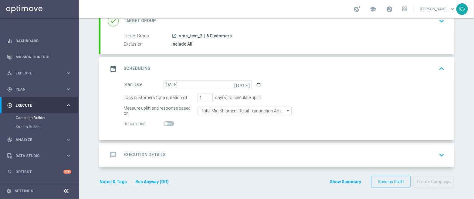
click at [223, 152] on div "message Execution Details keyboard_arrow_down" at bounding box center [277, 155] width 339 height 12
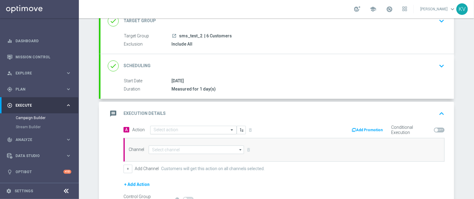
click at [186, 130] on input "text" at bounding box center [188, 130] width 68 height 5
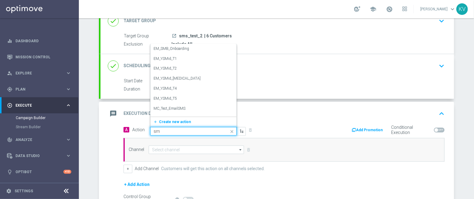
type input "sms"
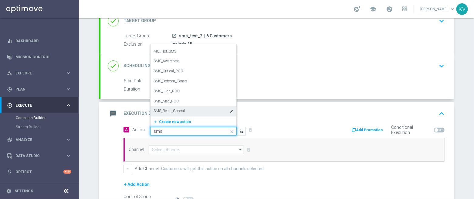
click at [176, 109] on label "SMS_Retail_General" at bounding box center [169, 110] width 31 height 5
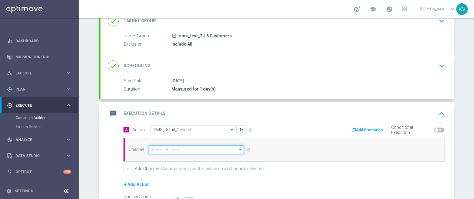
click at [172, 149] on input at bounding box center [196, 149] width 95 height 9
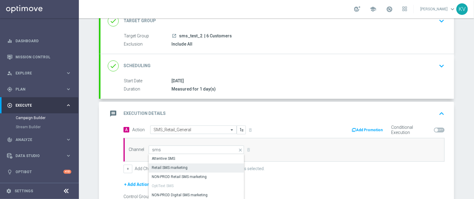
click at [179, 167] on div "Retail SMS marketing" at bounding box center [170, 167] width 36 height 5
type input "Retail SMS marketing"
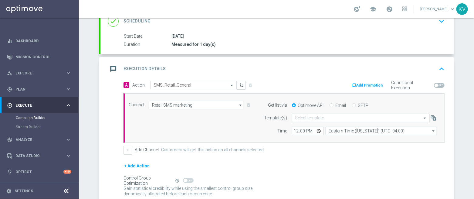
scroll to position [90, 0]
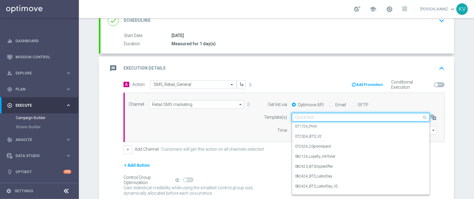
click at [305, 116] on input "text" at bounding box center [354, 117] width 119 height 5
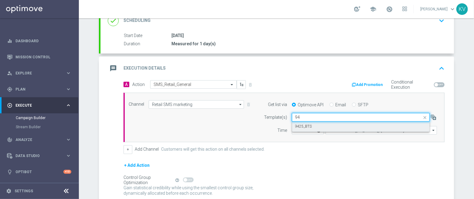
click at [301, 125] on label "9425_BTS" at bounding box center [303, 126] width 17 height 5
type input "94"
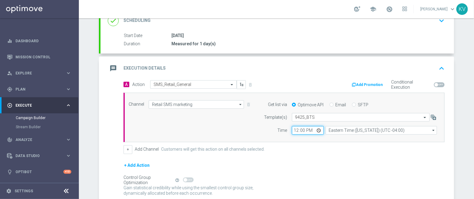
click at [294, 131] on input "12:00" at bounding box center [308, 130] width 32 height 9
click at [299, 132] on input "12:00" at bounding box center [308, 130] width 32 height 9
type input "12:43"
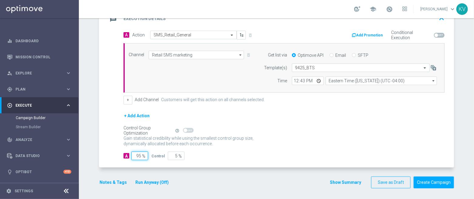
click at [133, 155] on input "95" at bounding box center [139, 155] width 17 height 9
type input "10"
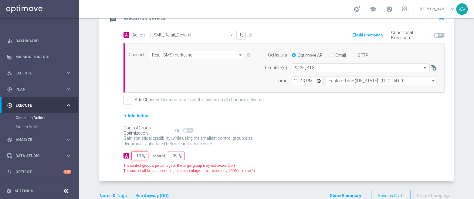
type input "90"
type input "100"
type input "0"
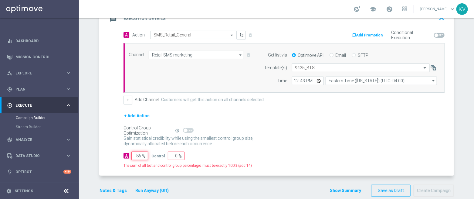
type input "8"
type input "92"
type input "100"
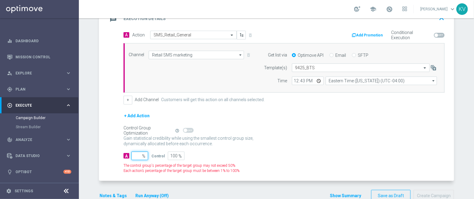
type input "1"
type input "99"
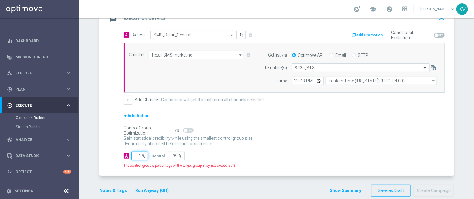
type input "10"
type input "90"
type input "100"
type input "0"
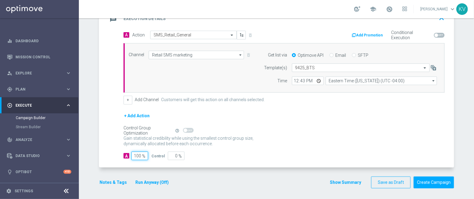
type input "100"
click at [105, 154] on div "A Action Select action SMS_Retail_General delete_forever Add Promotion Conditio…" at bounding box center [277, 99] width 354 height 137
click at [114, 181] on button "Notes & Tags" at bounding box center [113, 183] width 29 height 8
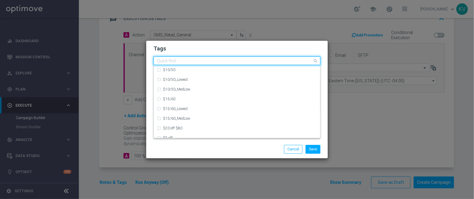
click at [185, 64] on div at bounding box center [234, 62] width 157 height 6
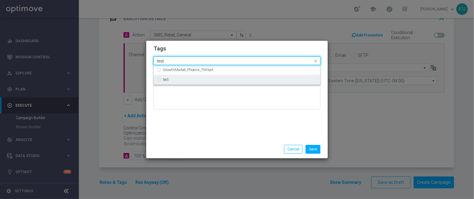
click at [187, 78] on div "test" at bounding box center [240, 80] width 154 height 4
type input "test"
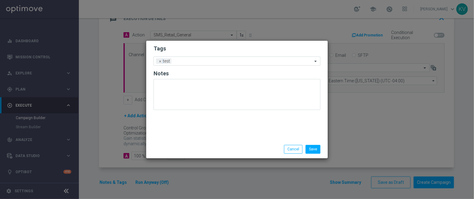
click at [199, 141] on div "Save Cancel" at bounding box center [237, 149] width 182 height 18
click at [314, 150] on button "Save" at bounding box center [313, 149] width 15 height 9
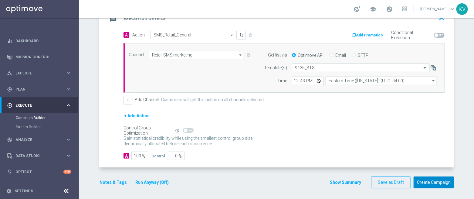
click at [440, 182] on button "Create Campaign" at bounding box center [434, 182] width 40 height 12
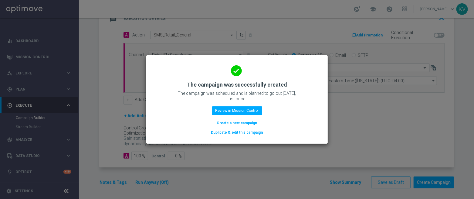
click at [244, 122] on button "Create a new campaign" at bounding box center [237, 123] width 42 height 7
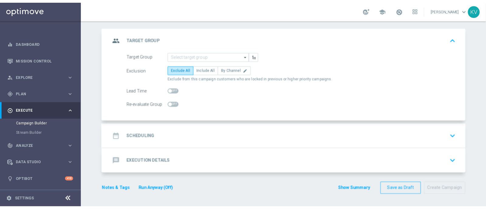
scroll to position [0, 0]
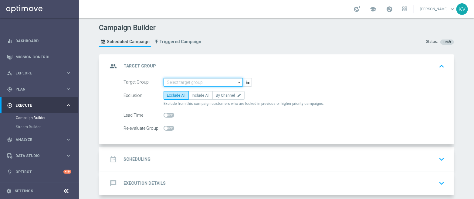
click at [178, 84] on input at bounding box center [203, 82] width 79 height 9
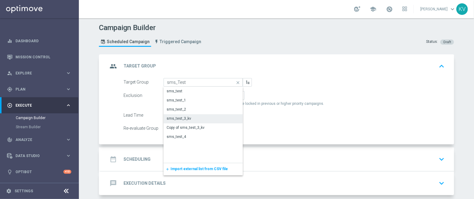
click at [187, 117] on div "sms_test_3_kv" at bounding box center [179, 118] width 25 height 5
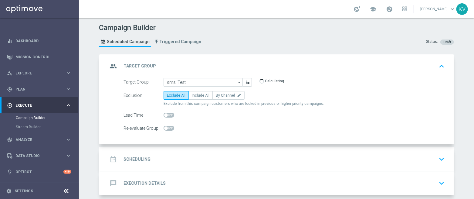
type input "sms_test_3_kv"
click at [204, 93] on span "Include All" at bounding box center [201, 95] width 18 height 4
click at [196, 94] on input "Include All" at bounding box center [194, 96] width 4 height 4
radio input "true"
click at [190, 155] on div "date_range Scheduling keyboard_arrow_down" at bounding box center [277, 159] width 339 height 12
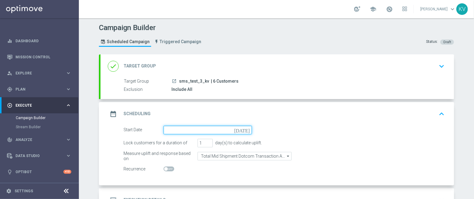
click at [184, 128] on input at bounding box center [208, 130] width 88 height 9
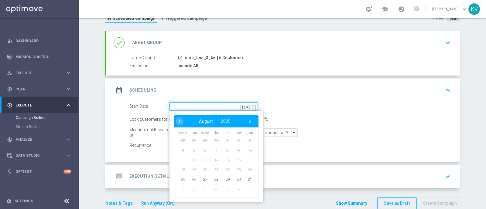
scroll to position [24, 0]
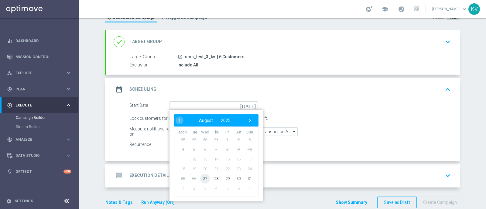
click at [201, 178] on span "27" at bounding box center [205, 179] width 10 height 10
type input "27 Aug 2025"
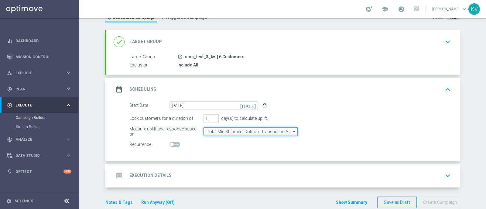
click at [251, 130] on input "Total Mid Shipment Dotcom Transaction Amount" at bounding box center [250, 132] width 94 height 9
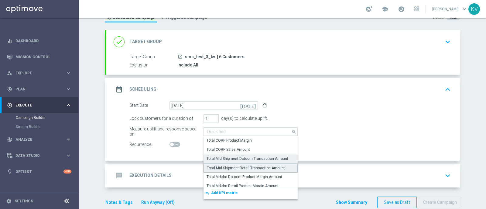
click at [254, 166] on div "Total Mid Shipment Retail Transaction Amount" at bounding box center [246, 167] width 78 height 5
type input "Total Mid Shipment Retail Transaction Amount"
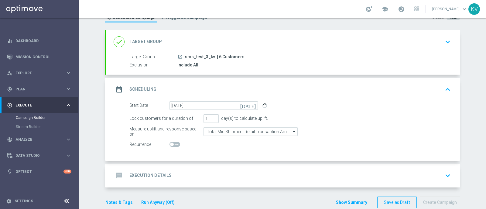
click at [238, 178] on div "message Execution Details keyboard_arrow_down" at bounding box center [283, 176] width 339 height 12
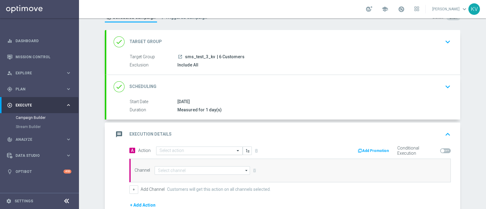
click at [179, 153] on div "Select action" at bounding box center [199, 151] width 87 height 9
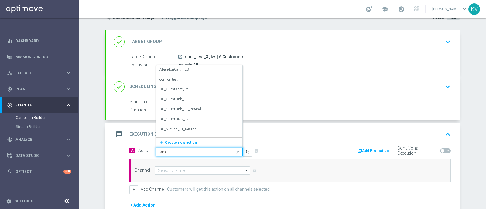
type input "sms"
click at [193, 129] on div "SMS_Retail_General edit" at bounding box center [199, 132] width 80 height 10
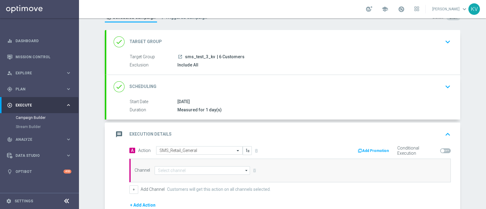
click at [180, 175] on div "Channel arrow_drop_down Drag here to set row groups Drag here to set column lab…" at bounding box center [289, 171] width 321 height 24
click at [180, 169] on input at bounding box center [202, 170] width 95 height 9
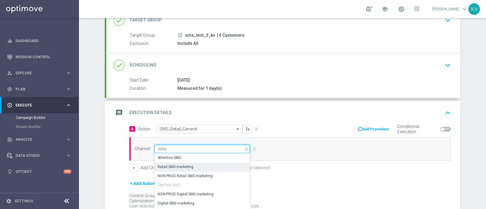
scroll to position [46, 0]
click at [179, 167] on div "Retail SMS marketing" at bounding box center [176, 166] width 36 height 5
type input "Retail SMS marketing"
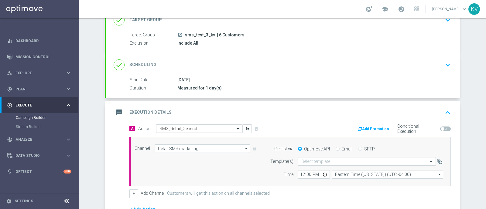
click at [322, 162] on input "text" at bounding box center [360, 161] width 119 height 5
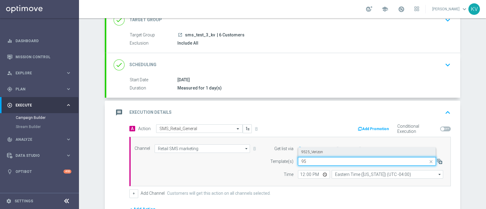
click at [331, 147] on div "9525_Verizon" at bounding box center [366, 152] width 131 height 10
type input "95"
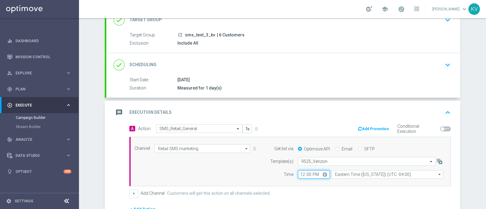
click at [298, 174] on input "12:00" at bounding box center [314, 174] width 32 height 9
type input "12:44"
click at [302, 128] on div "Add Promotion Conditional Execution" at bounding box center [372, 128] width 165 height 9
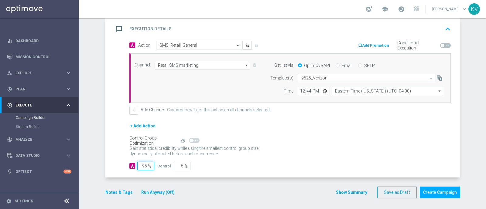
click at [139, 166] on input "95" at bounding box center [145, 166] width 17 height 9
type input "1"
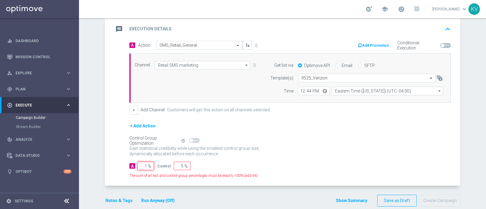
type input "99"
type input "10"
type input "90"
type input "100"
type input "0"
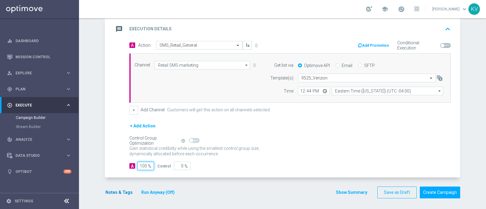
type input "100"
click at [113, 190] on button "Notes & Tags" at bounding box center [119, 193] width 29 height 8
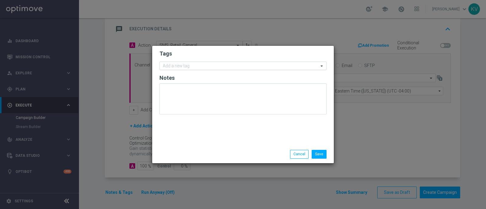
click at [196, 66] on input "text" at bounding box center [241, 66] width 156 height 5
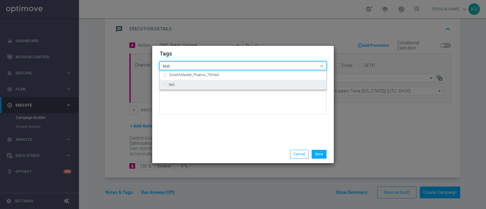
click at [197, 84] on div "test" at bounding box center [246, 85] width 154 height 4
type input "test"
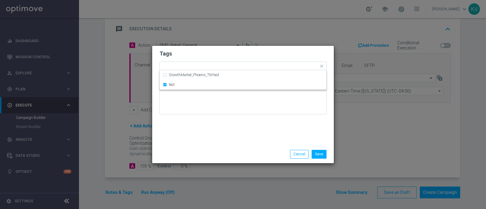
click at [215, 159] on div "Save Cancel" at bounding box center [243, 154] width 182 height 18
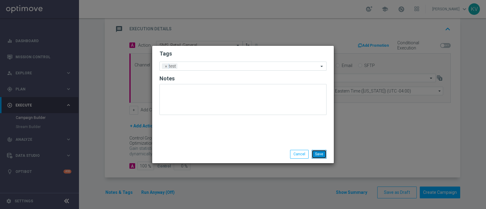
click at [312, 156] on button "Save" at bounding box center [318, 154] width 15 height 9
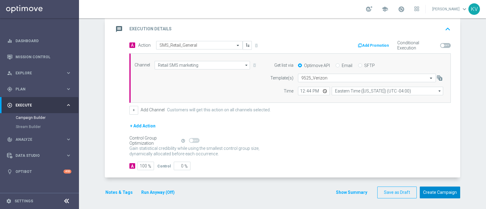
click at [427, 195] on button "Create Campaign" at bounding box center [440, 193] width 40 height 12
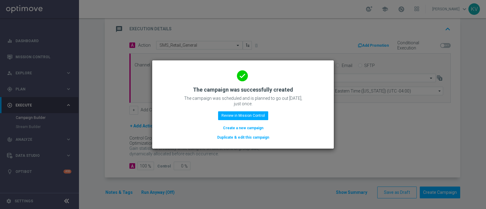
click at [239, 127] on button "Create a new campaign" at bounding box center [243, 128] width 42 height 7
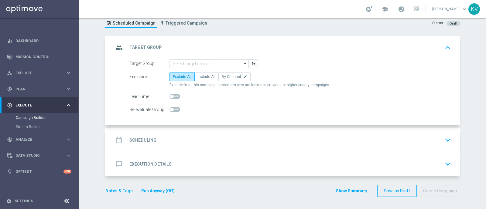
scroll to position [0, 0]
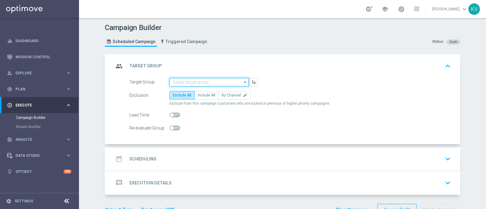
click at [198, 84] on input at bounding box center [208, 82] width 79 height 9
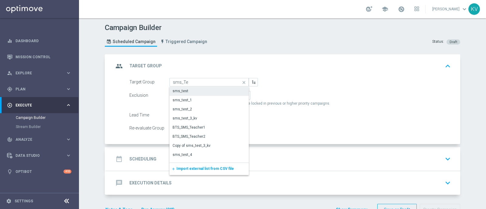
click at [202, 92] on div "sms_test" at bounding box center [208, 91] width 79 height 9
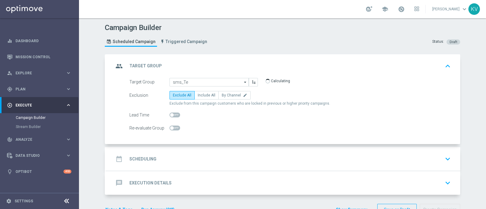
type input "sms_test"
click at [202, 93] on span "Include All" at bounding box center [207, 95] width 18 height 4
click at [202, 94] on input "Include All" at bounding box center [200, 96] width 4 height 4
radio input "true"
click at [236, 154] on div "date_range Scheduling keyboard_arrow_down" at bounding box center [283, 159] width 339 height 12
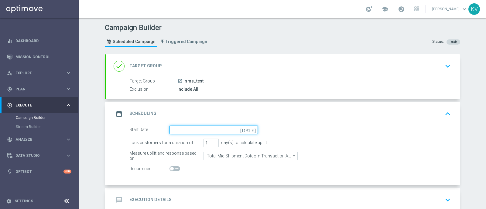
click at [197, 132] on input at bounding box center [213, 130] width 88 height 9
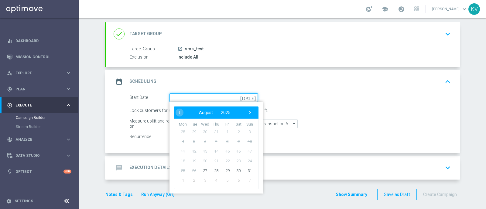
scroll to position [33, 0]
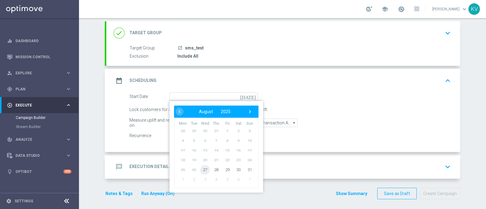
click at [202, 172] on span "27" at bounding box center [205, 170] width 10 height 10
type input "27 Aug 2025"
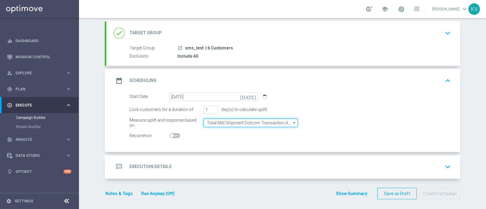
click at [239, 121] on input "Total Mid Shipment Dotcom Transaction Amount" at bounding box center [250, 123] width 94 height 9
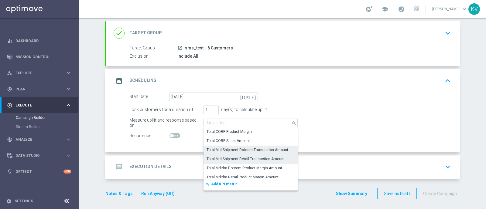
click at [261, 157] on div "Total Mid Shipment Retail Transaction Amount" at bounding box center [245, 158] width 78 height 5
type input "Total Mid Shipment Retail Transaction Amount"
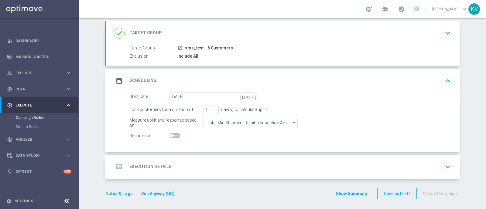
click at [220, 171] on div "message Execution Details keyboard_arrow_down" at bounding box center [283, 167] width 339 height 12
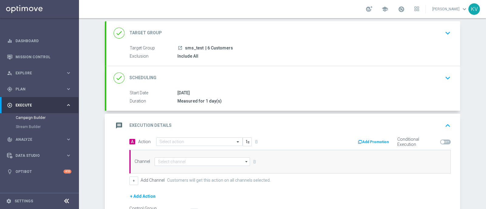
scroll to position [104, 0]
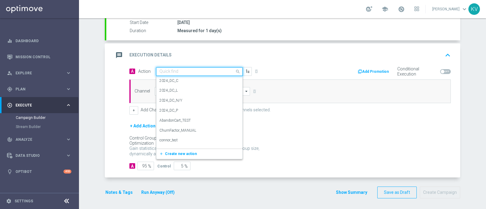
click at [168, 74] on div "Quick find" at bounding box center [199, 71] width 87 height 9
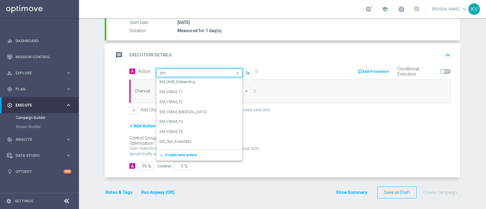
type input "sms"
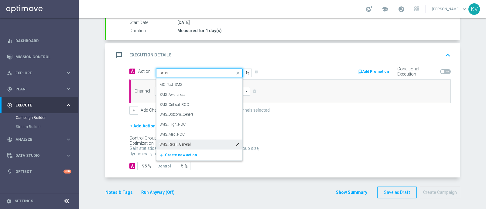
click at [191, 144] on div "SMS_Retail_General edit" at bounding box center [199, 145] width 80 height 10
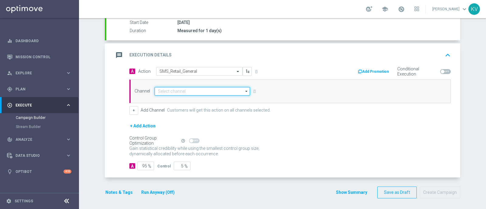
click at [176, 87] on input at bounding box center [202, 91] width 95 height 9
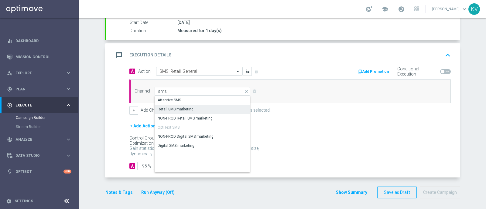
click at [198, 109] on div "Retail SMS marketing" at bounding box center [203, 109] width 96 height 9
type input "Retail SMS marketing"
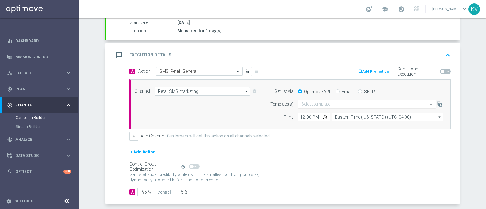
click at [331, 102] on input "text" at bounding box center [360, 104] width 119 height 5
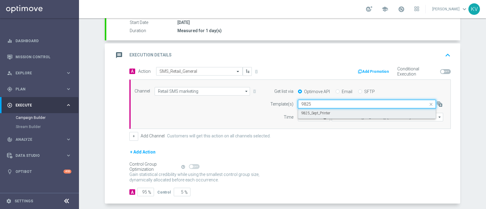
click at [325, 113] on label "9825_Sept_Printer" at bounding box center [315, 113] width 29 height 5
type input "9825"
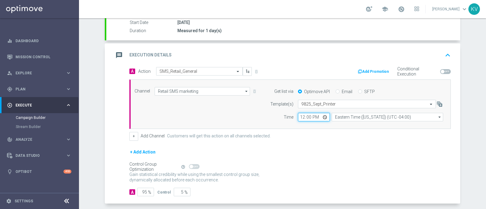
click at [300, 117] on input "12:00" at bounding box center [314, 117] width 32 height 9
click at [304, 117] on input "12:00" at bounding box center [314, 117] width 32 height 9
type input "12:45"
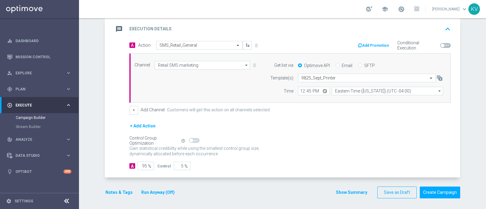
click at [134, 165] on div "A 95 %" at bounding box center [140, 166] width 23 height 9
click at [142, 165] on input "95" at bounding box center [145, 166] width 17 height 9
type input "1"
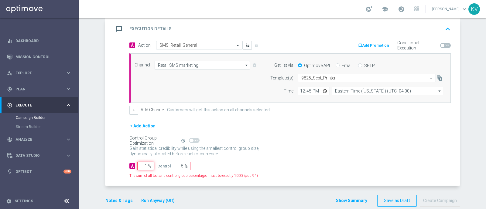
type input "99"
type input "10"
type input "90"
type input "100"
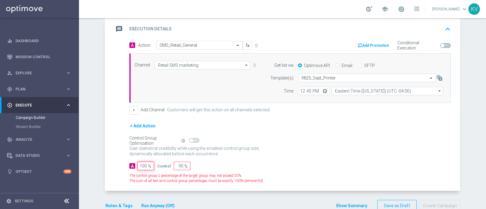
type input "0"
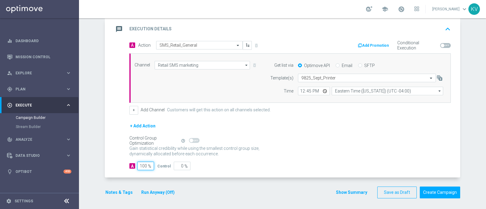
type input "100"
click at [115, 187] on div "Notes & Tags Run Anyway (Off)" at bounding box center [144, 193] width 78 height 12
click at [116, 191] on button "Notes & Tags" at bounding box center [119, 193] width 29 height 8
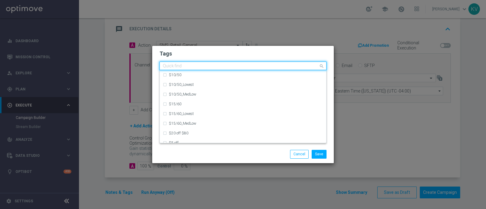
click at [170, 65] on input "text" at bounding box center [241, 66] width 156 height 5
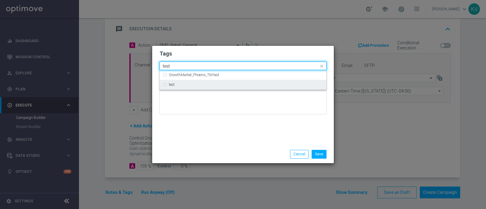
click at [185, 85] on div "test" at bounding box center [246, 85] width 154 height 4
type input "test"
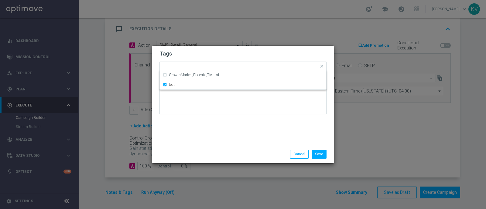
click at [205, 123] on div "Tags Quick find × test GrowthMarket_Phoenix_TM-test test Notes" at bounding box center [243, 96] width 182 height 100
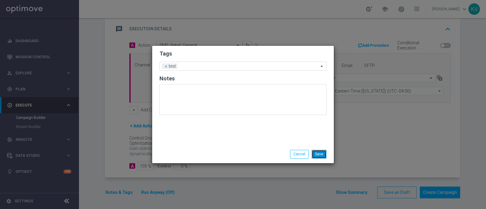
click at [320, 153] on button "Save" at bounding box center [318, 154] width 15 height 9
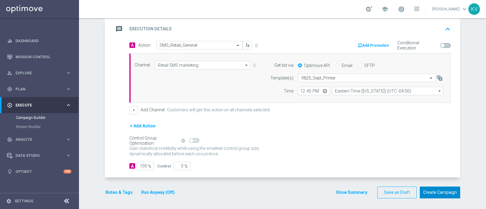
click at [443, 187] on button "Create Campaign" at bounding box center [440, 193] width 40 height 12
